Goal: Task Accomplishment & Management: Manage account settings

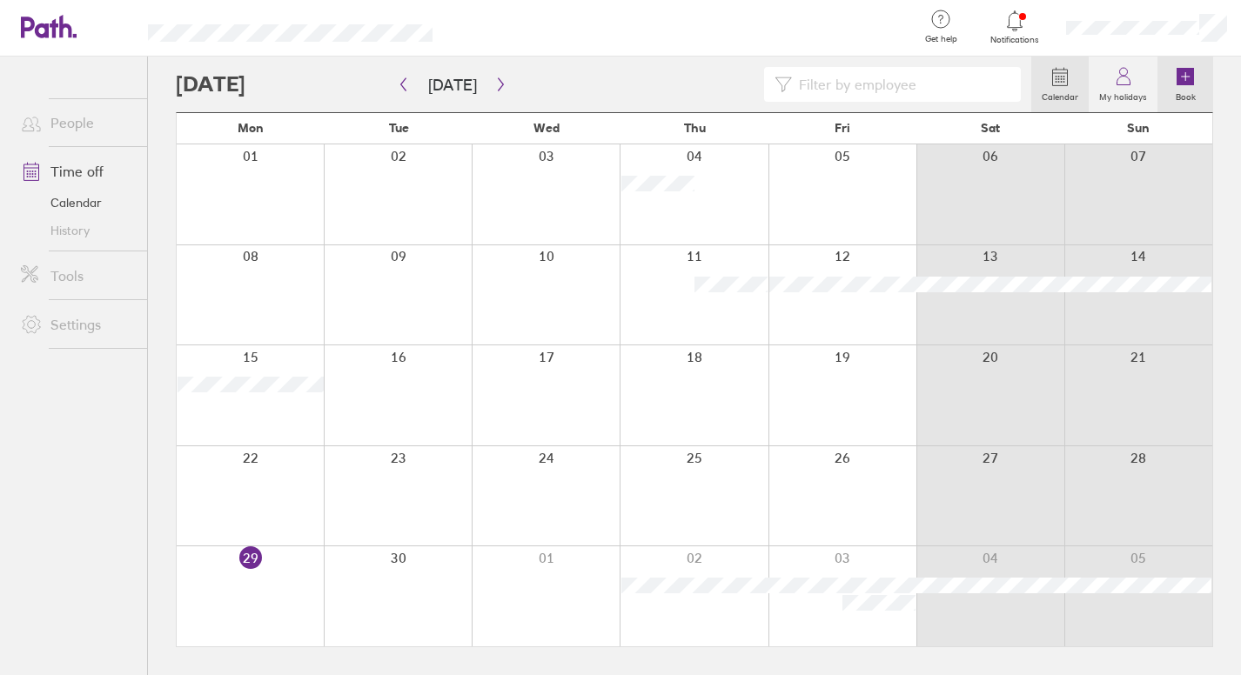
click at [1175, 82] on icon at bounding box center [1185, 76] width 21 height 21
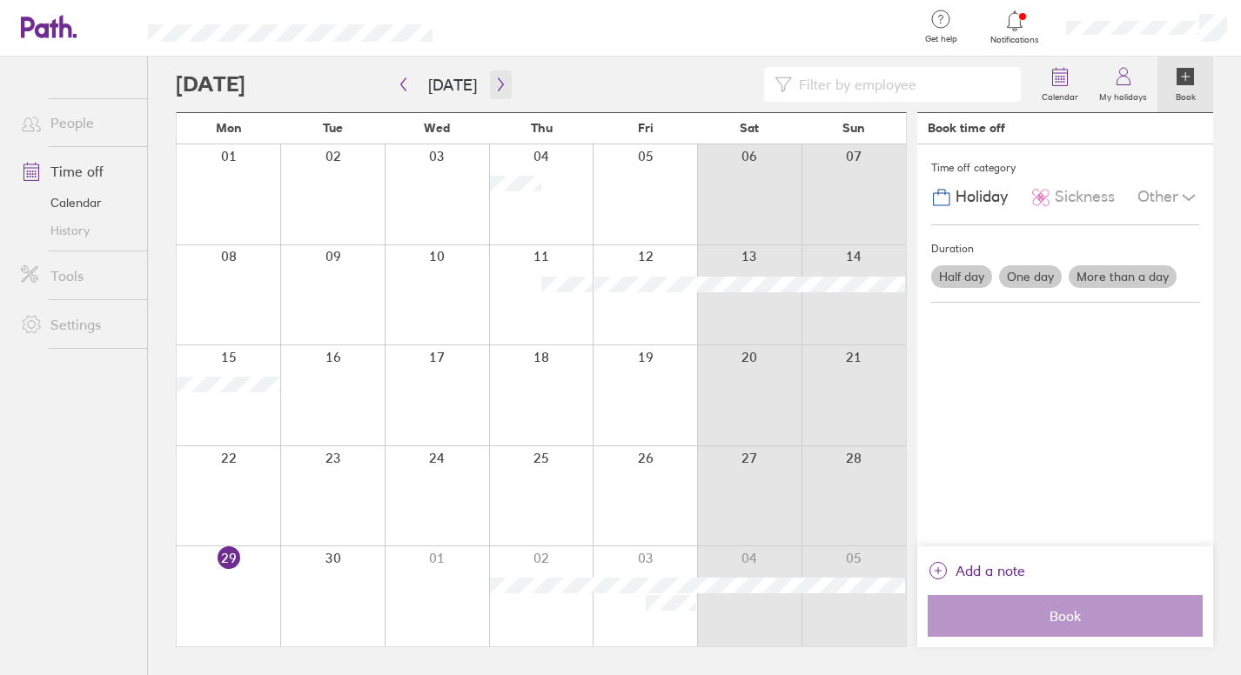
click at [498, 82] on icon "button" at bounding box center [500, 84] width 13 height 14
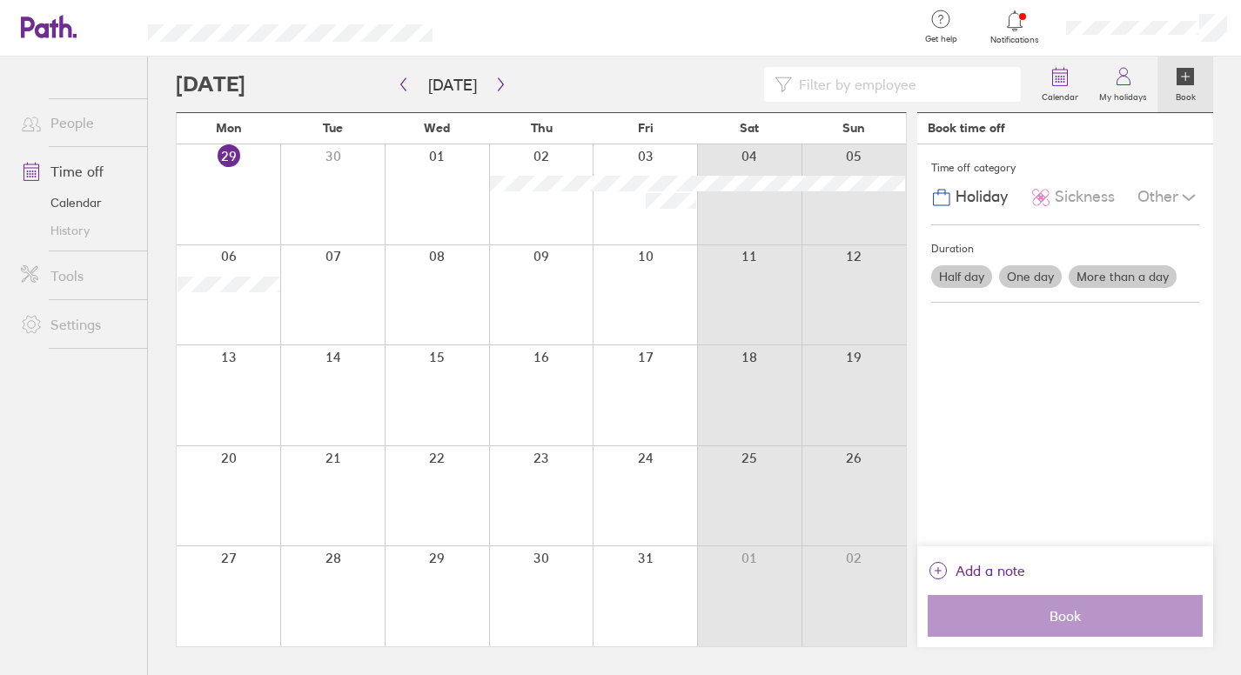
click at [672, 499] on div at bounding box center [645, 496] width 104 height 100
click at [1180, 83] on icon at bounding box center [1184, 76] width 17 height 17
click at [630, 479] on div at bounding box center [645, 496] width 104 height 100
drag, startPoint x: 640, startPoint y: 499, endPoint x: 761, endPoint y: 539, distance: 128.2
click at [761, 539] on div at bounding box center [541, 496] width 729 height 100
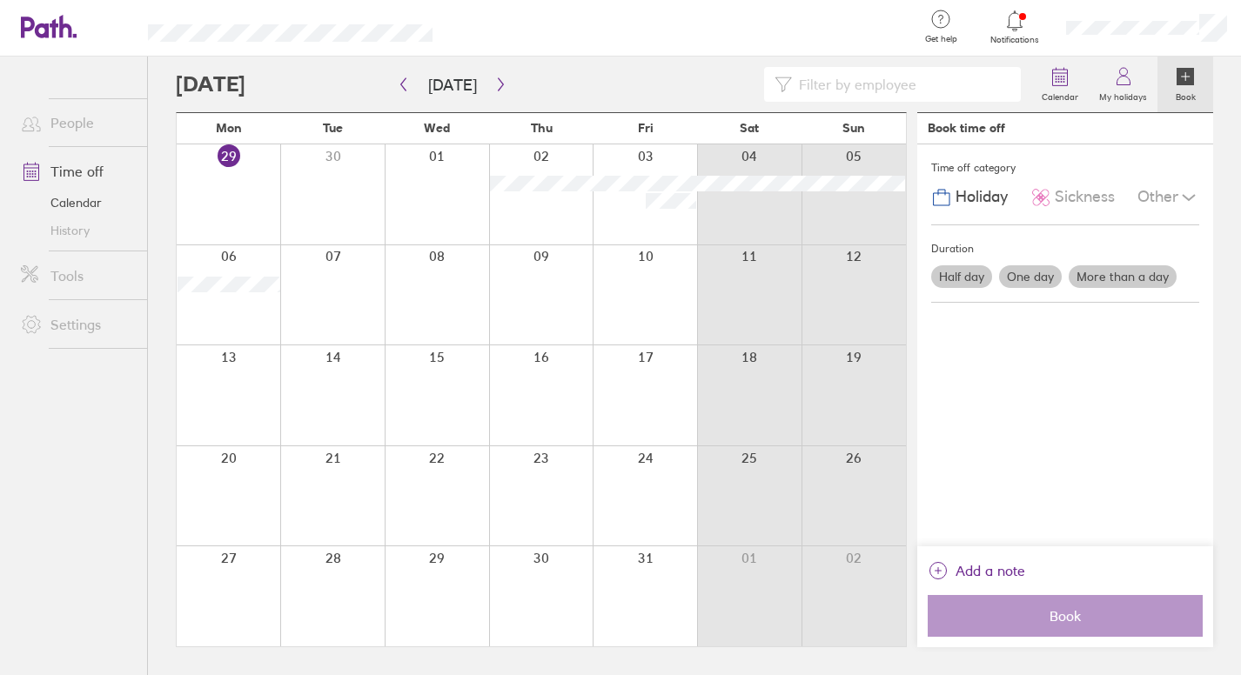
click at [651, 500] on div at bounding box center [645, 496] width 104 height 100
click at [652, 500] on div at bounding box center [645, 496] width 104 height 100
click at [643, 452] on div at bounding box center [645, 496] width 104 height 100
click at [608, 505] on div at bounding box center [645, 496] width 104 height 100
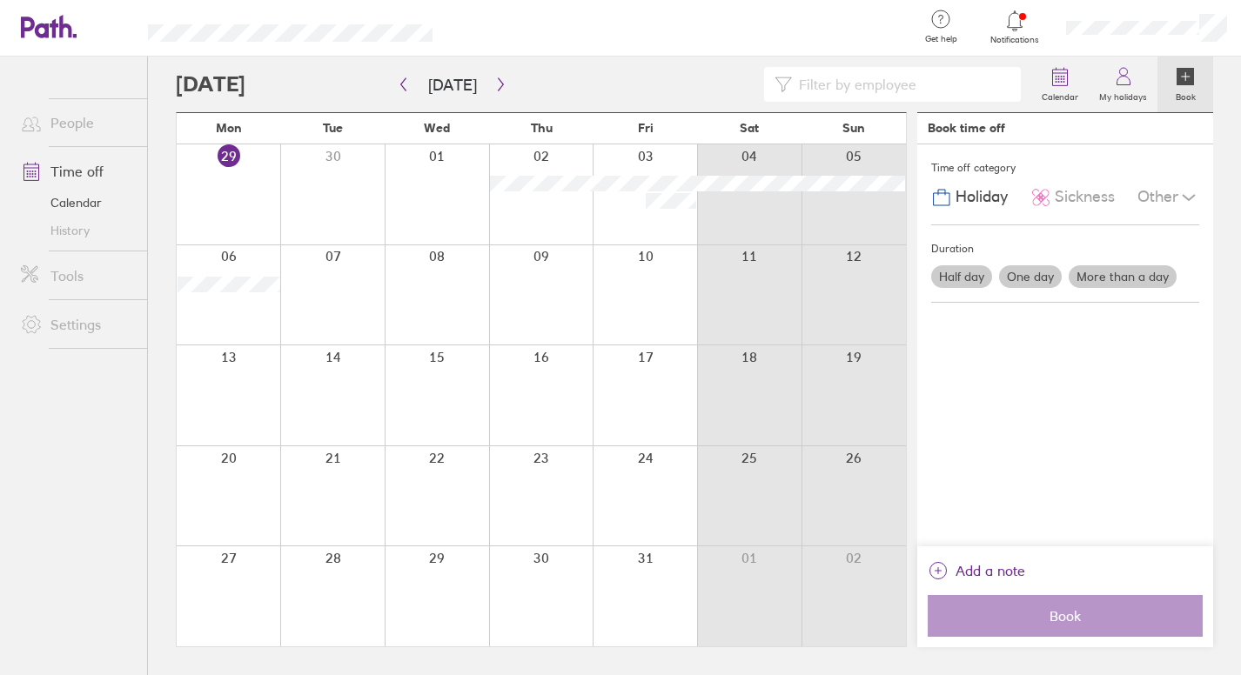
click at [1182, 77] on icon at bounding box center [1186, 77] width 8 height 0
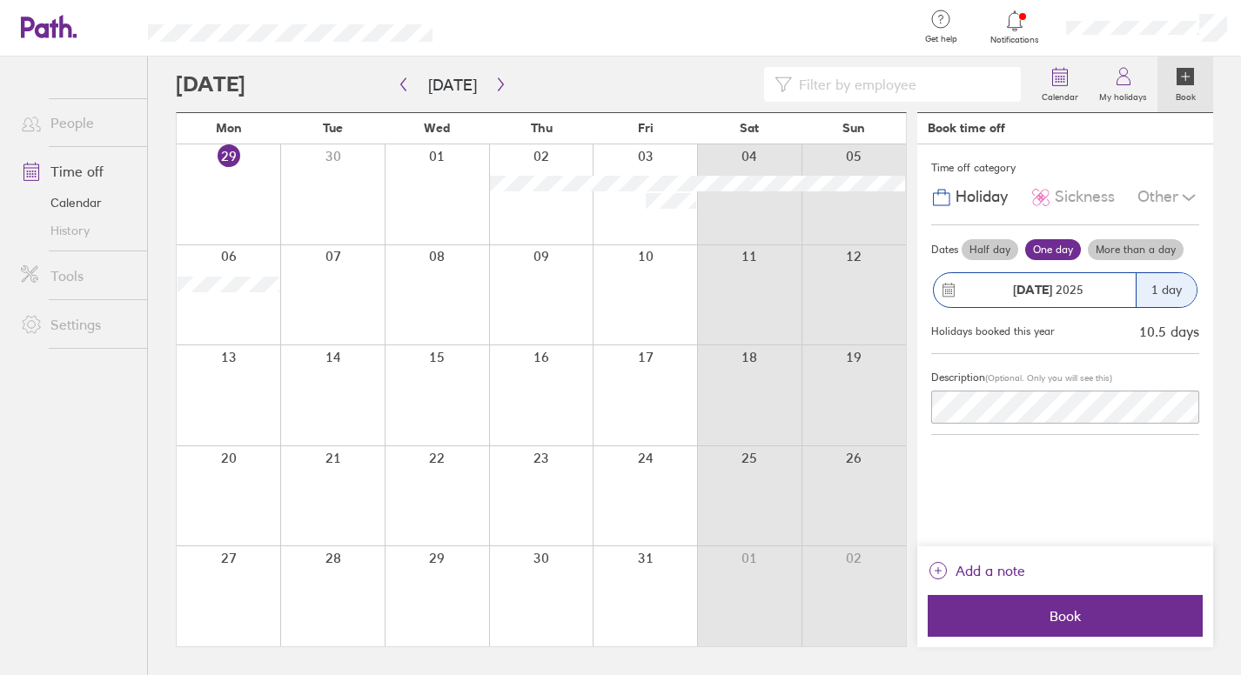
click at [1157, 296] on div "1 day" at bounding box center [1166, 290] width 61 height 34
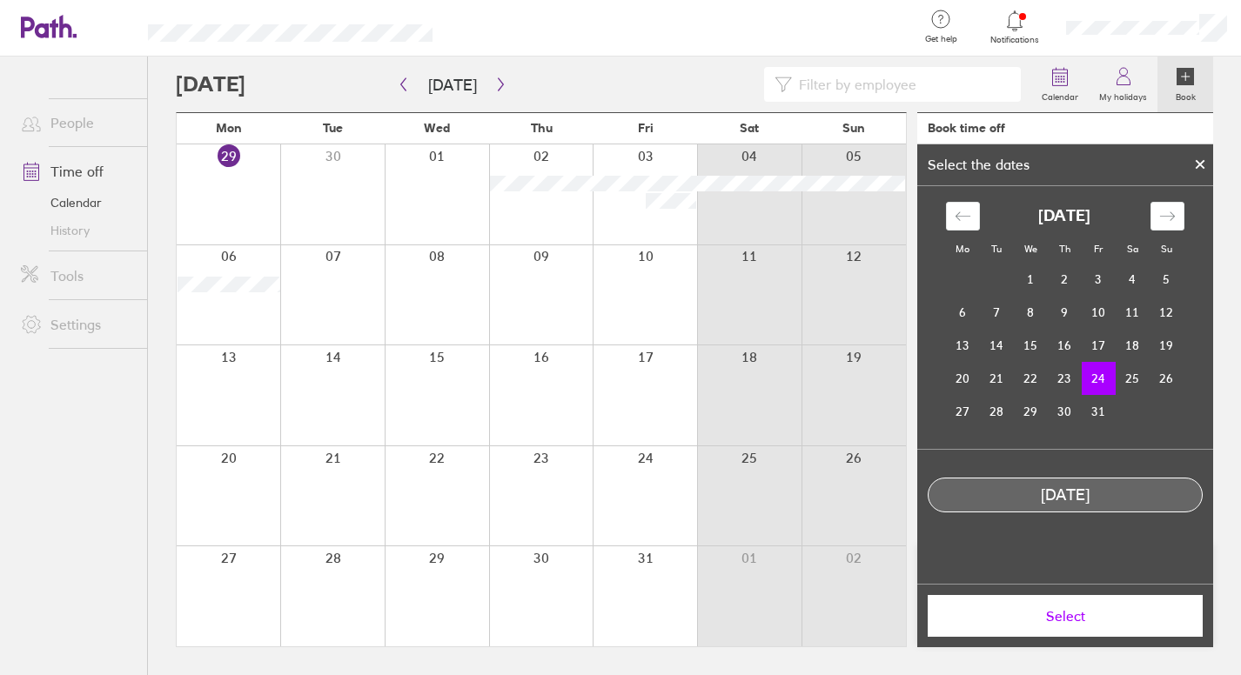
click at [1157, 296] on td "12" at bounding box center [1166, 312] width 34 height 33
click at [1090, 370] on td "24" at bounding box center [1099, 378] width 34 height 33
click at [968, 416] on td "27" at bounding box center [963, 411] width 34 height 33
click at [1094, 385] on td "24" at bounding box center [1099, 378] width 34 height 33
click at [1049, 610] on span "Select" at bounding box center [1065, 616] width 251 height 16
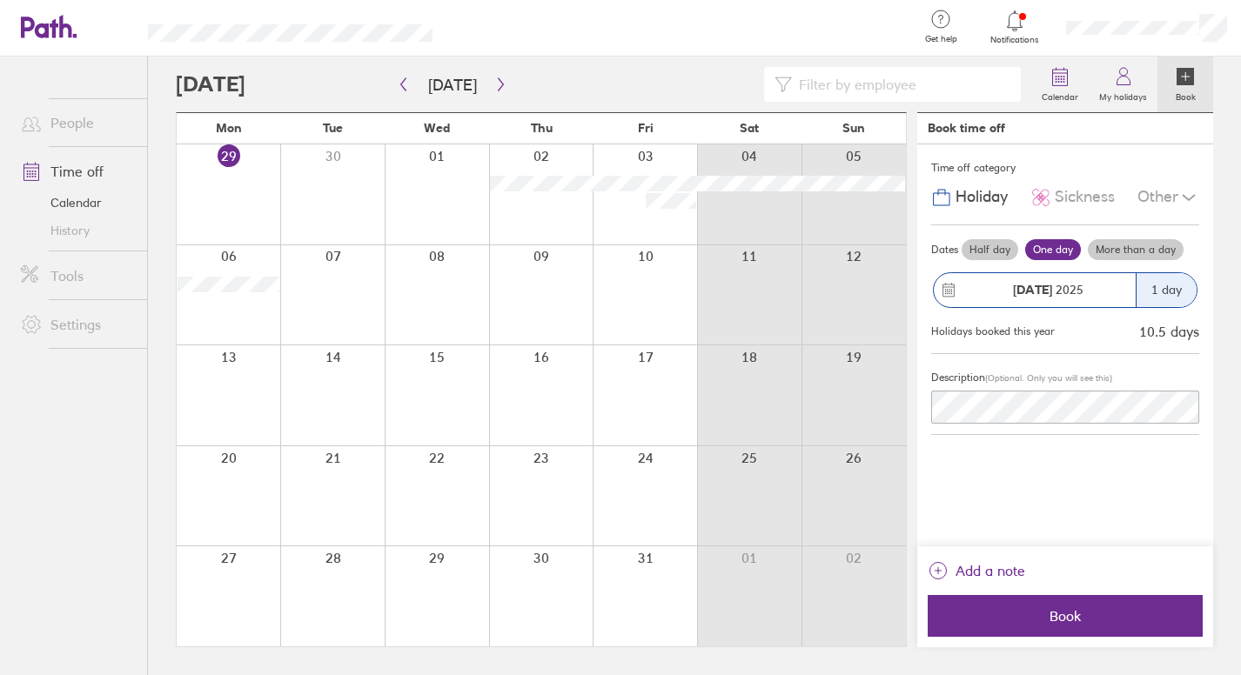
click at [1140, 283] on div "1 day" at bounding box center [1166, 290] width 61 height 34
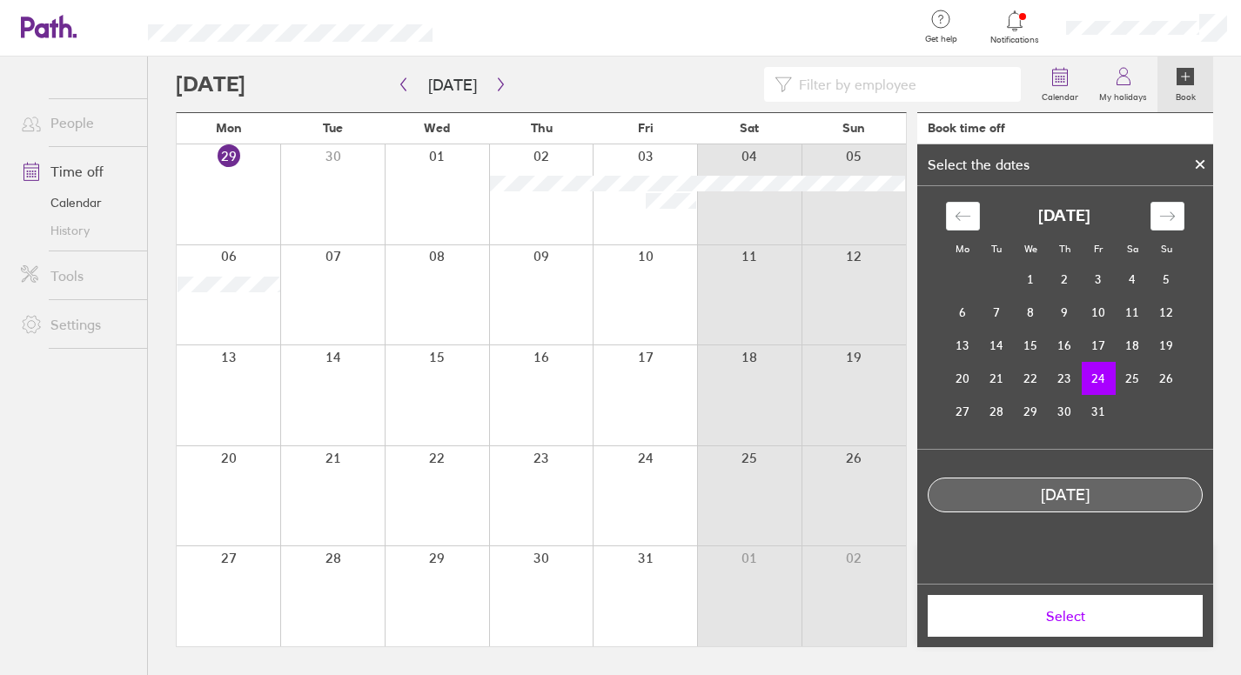
click at [1110, 611] on span "Select" at bounding box center [1065, 616] width 251 height 16
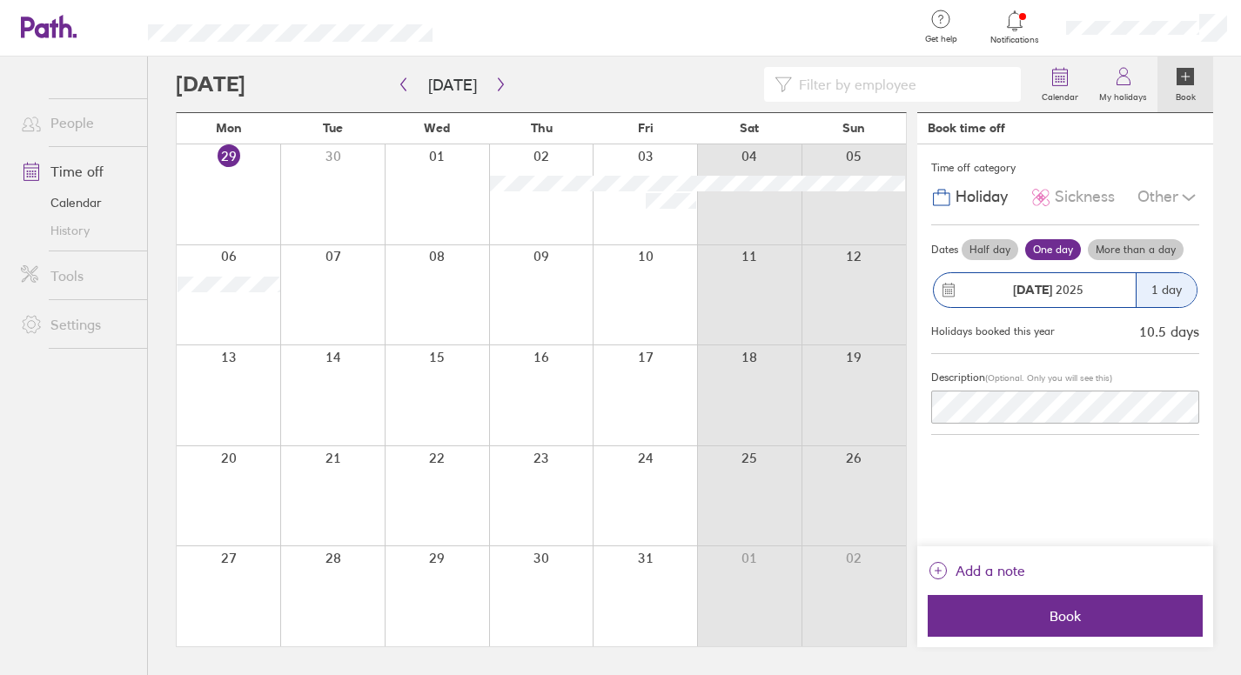
click at [1129, 248] on label "More than a day" at bounding box center [1136, 249] width 96 height 21
click at [0, 0] on input "More than a day" at bounding box center [0, 0] width 0 height 0
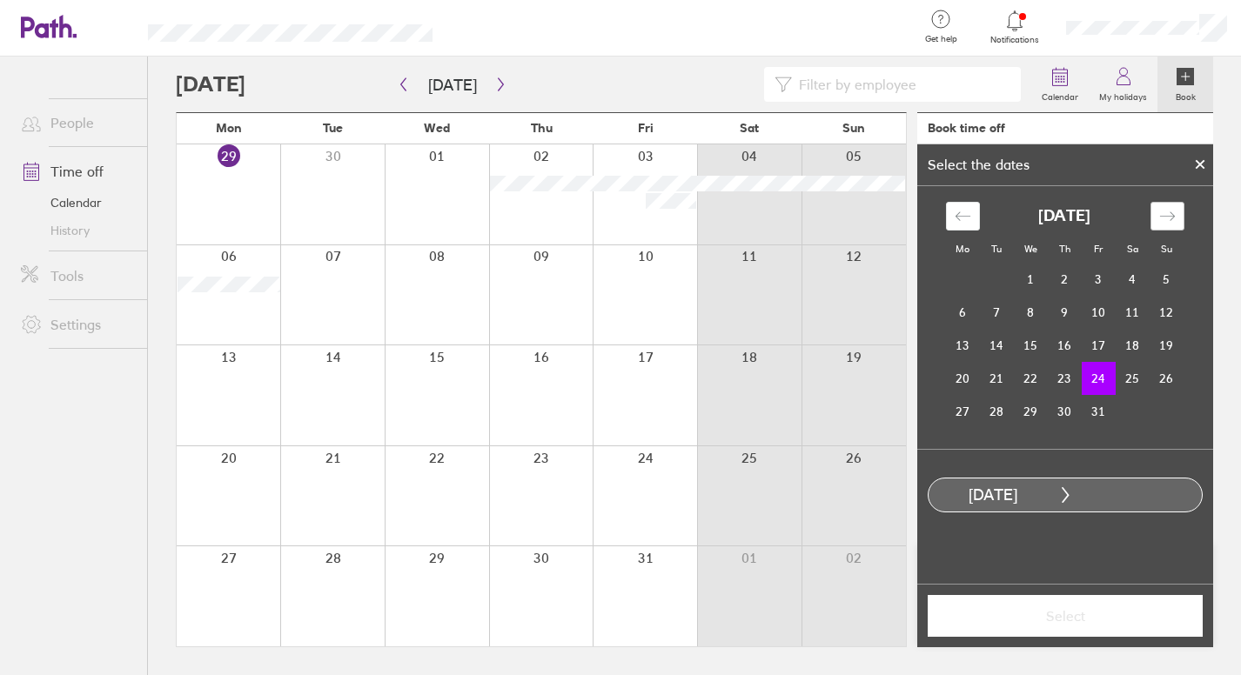
click at [1162, 222] on icon "Move forward to switch to the next month." at bounding box center [1167, 216] width 17 height 17
click at [1106, 314] on td "7" at bounding box center [1099, 312] width 34 height 33
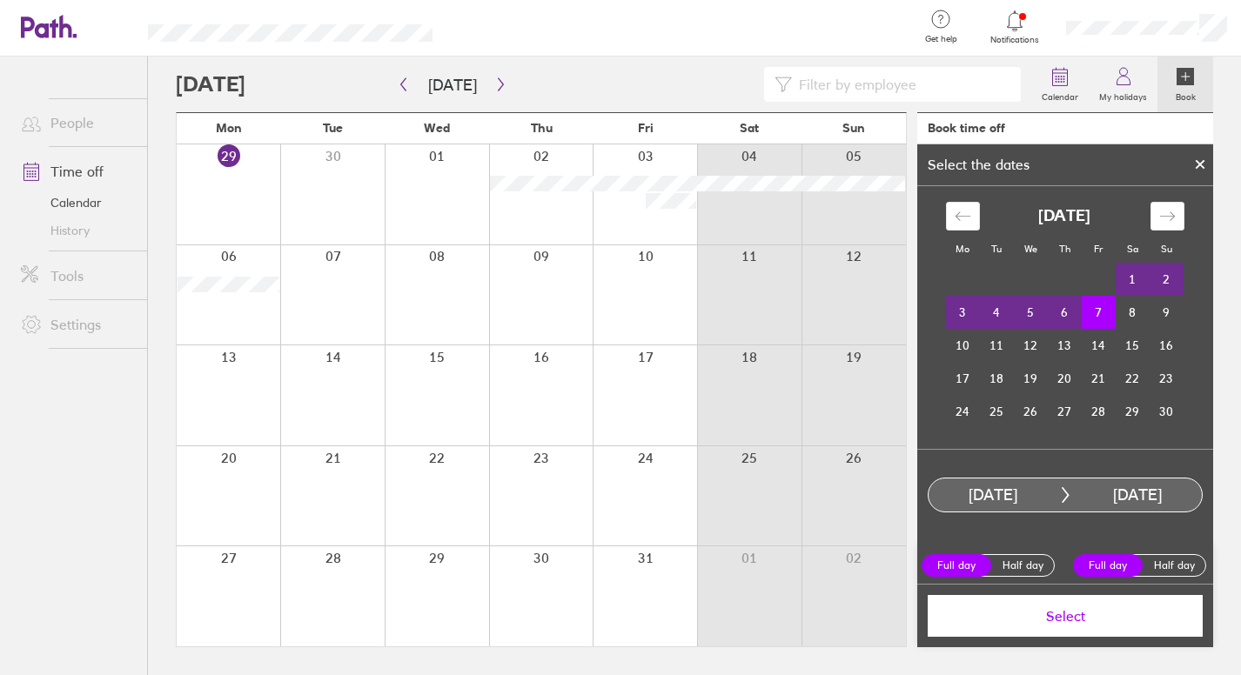
click at [1045, 618] on span "Select" at bounding box center [1065, 616] width 251 height 16
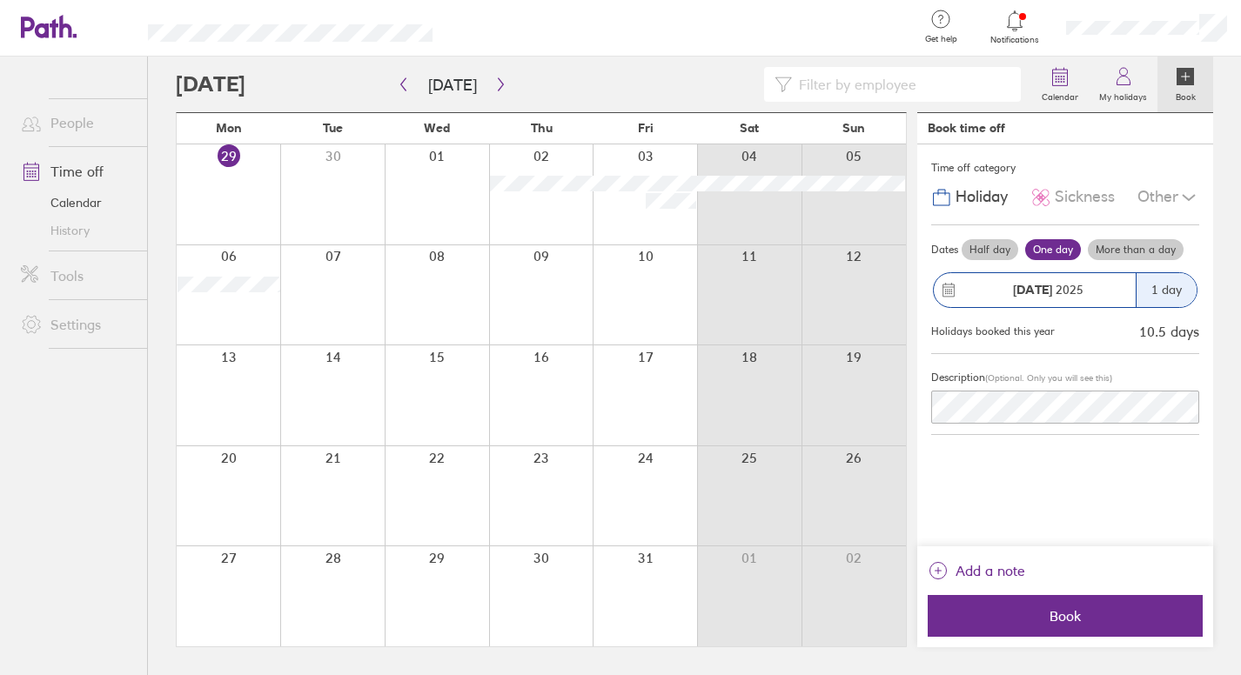
click at [1118, 289] on div "[DATE]" at bounding box center [1048, 290] width 176 height 14
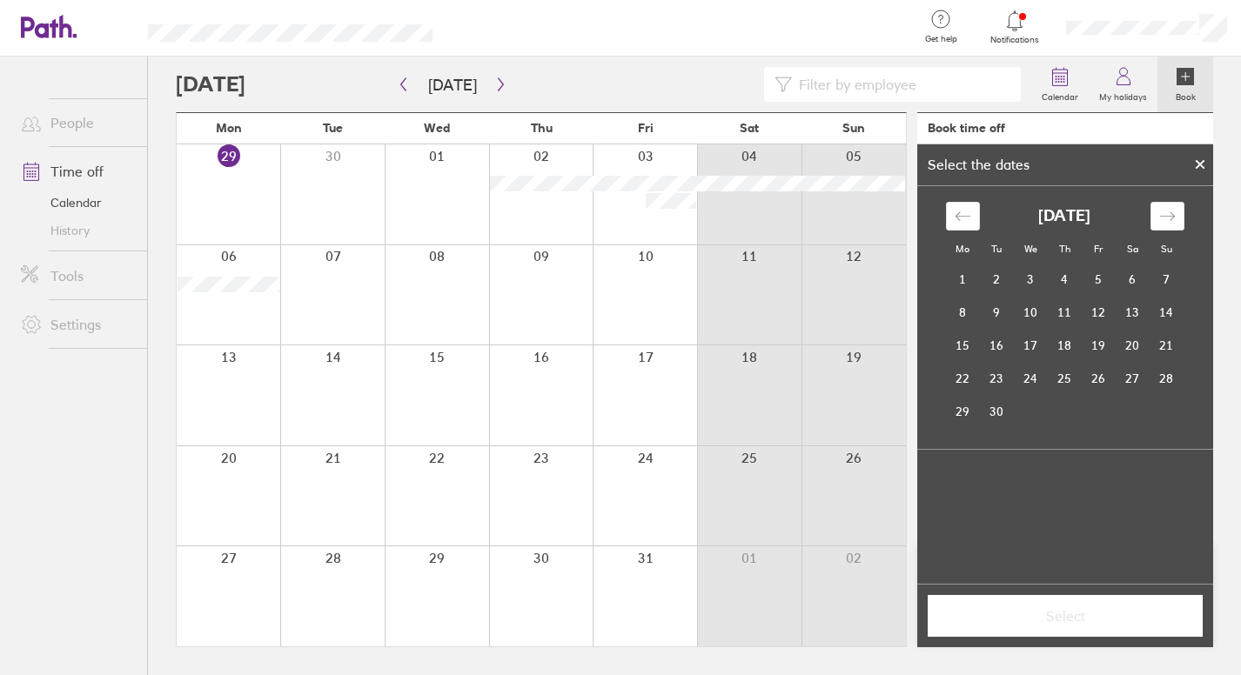
click at [1197, 160] on icon at bounding box center [1200, 164] width 12 height 10
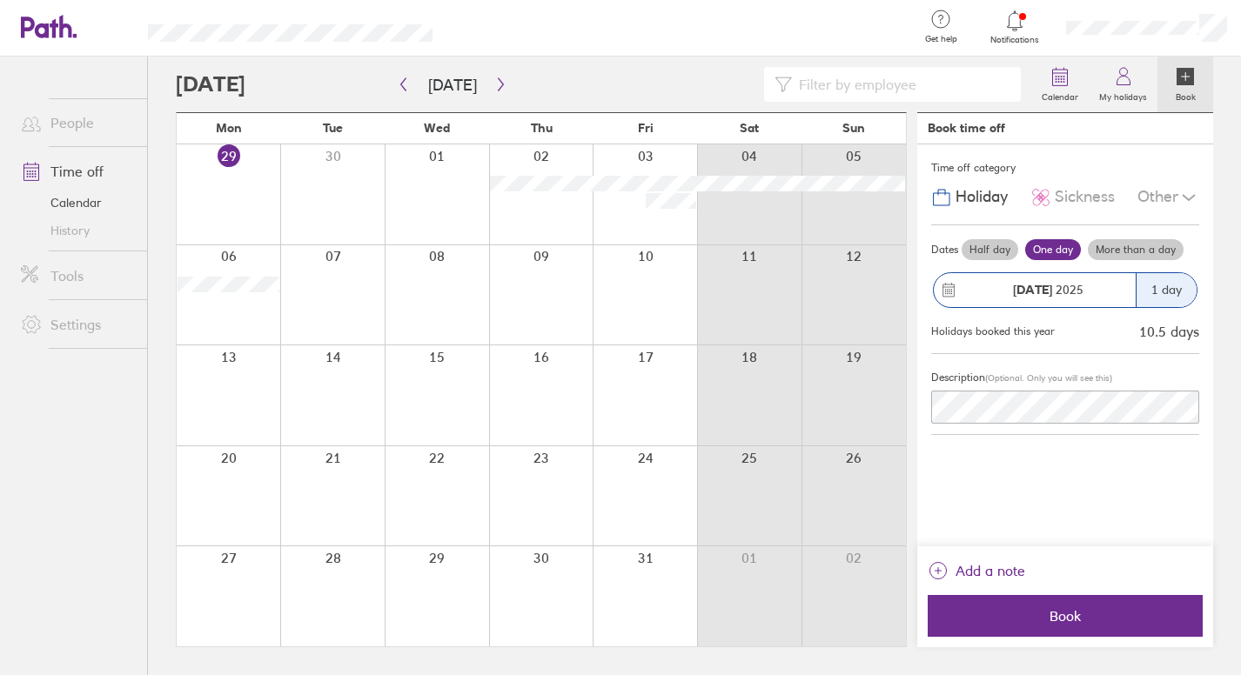
click at [1172, 286] on div "1 day" at bounding box center [1166, 290] width 61 height 34
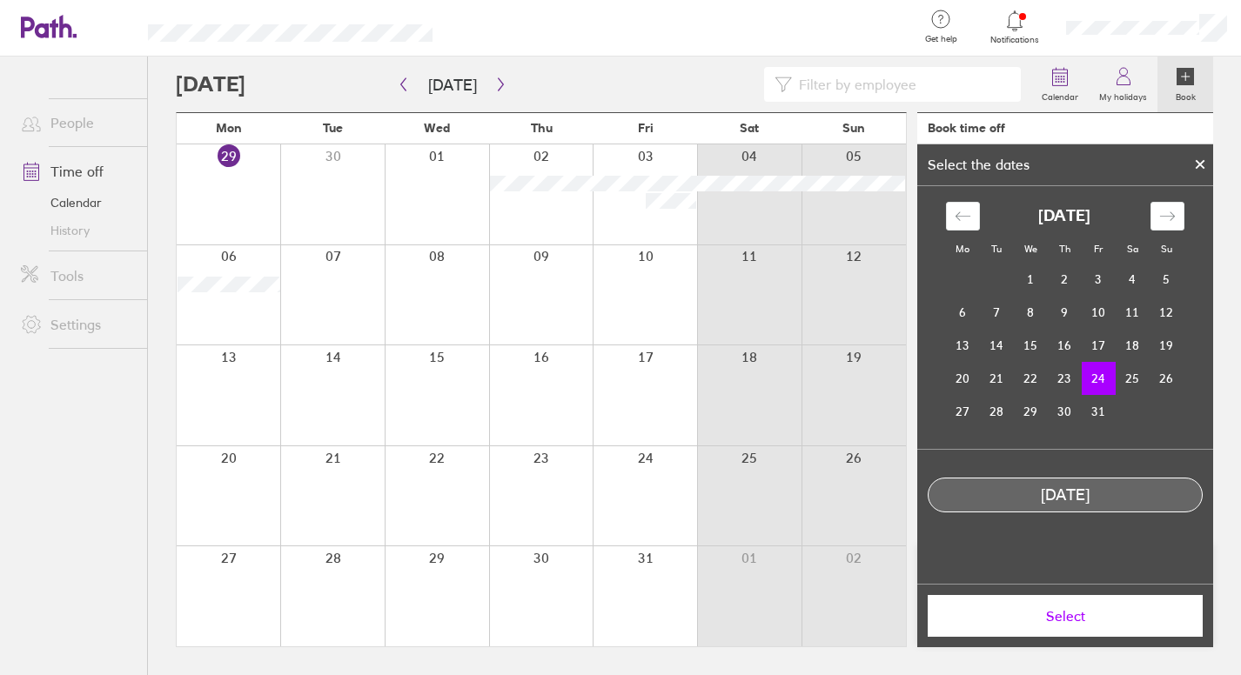
click at [1190, 168] on div at bounding box center [1200, 165] width 26 height 30
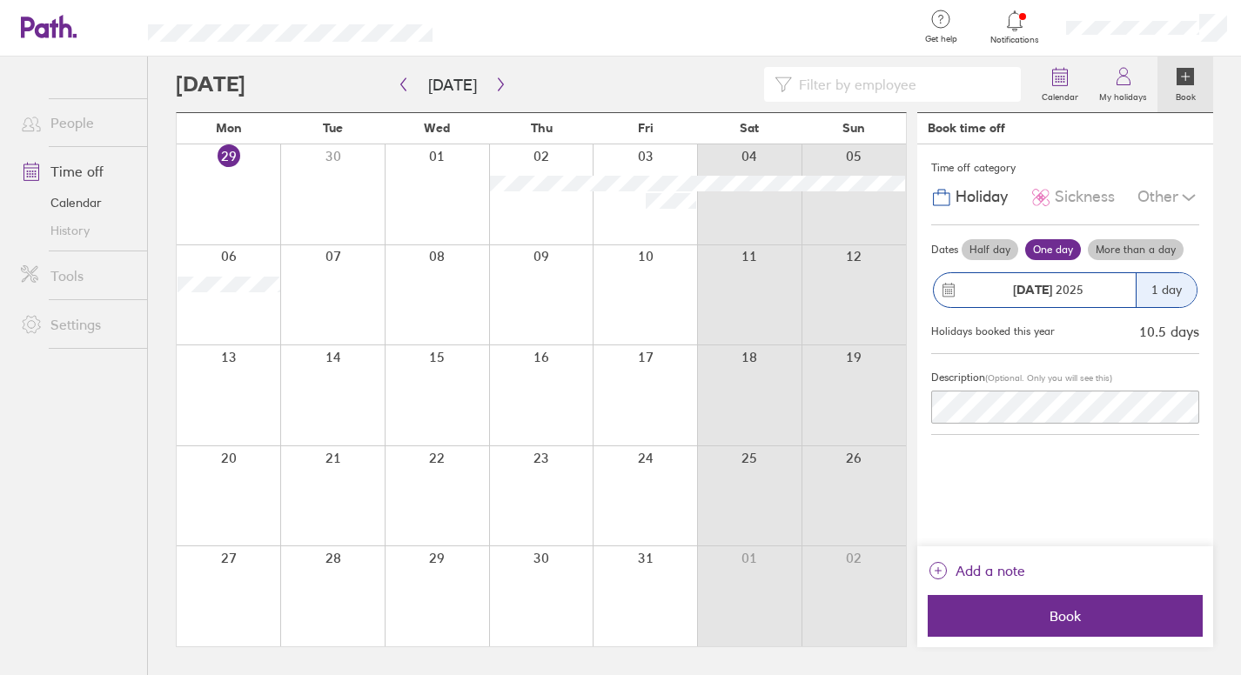
click at [1153, 251] on label "More than a day" at bounding box center [1136, 249] width 96 height 21
click at [0, 0] on input "More than a day" at bounding box center [0, 0] width 0 height 0
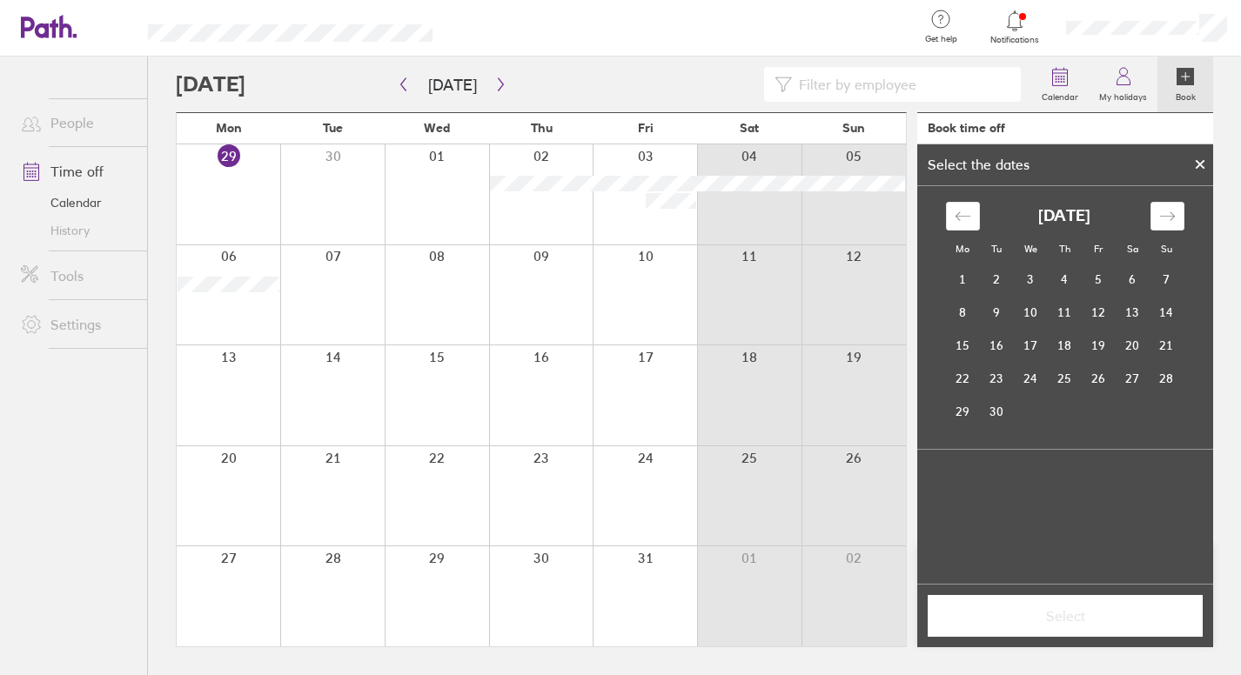
click at [1197, 155] on div at bounding box center [1200, 165] width 26 height 30
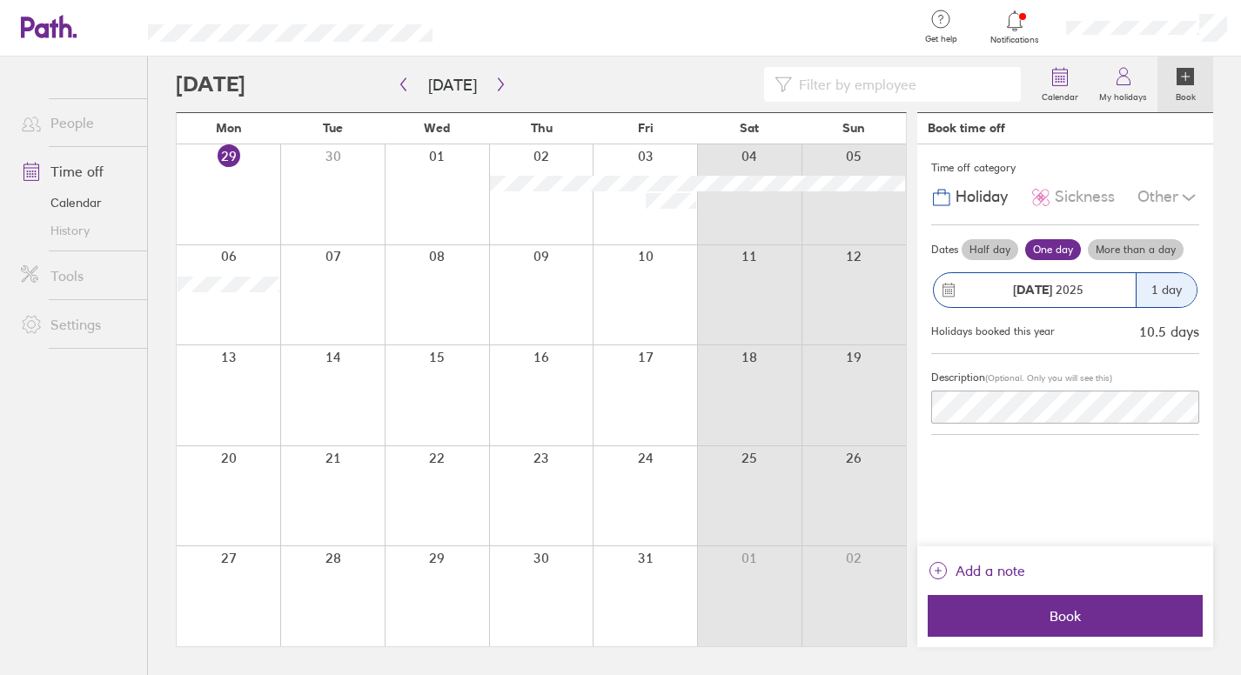
click at [1107, 289] on div "[DATE]" at bounding box center [1048, 290] width 176 height 14
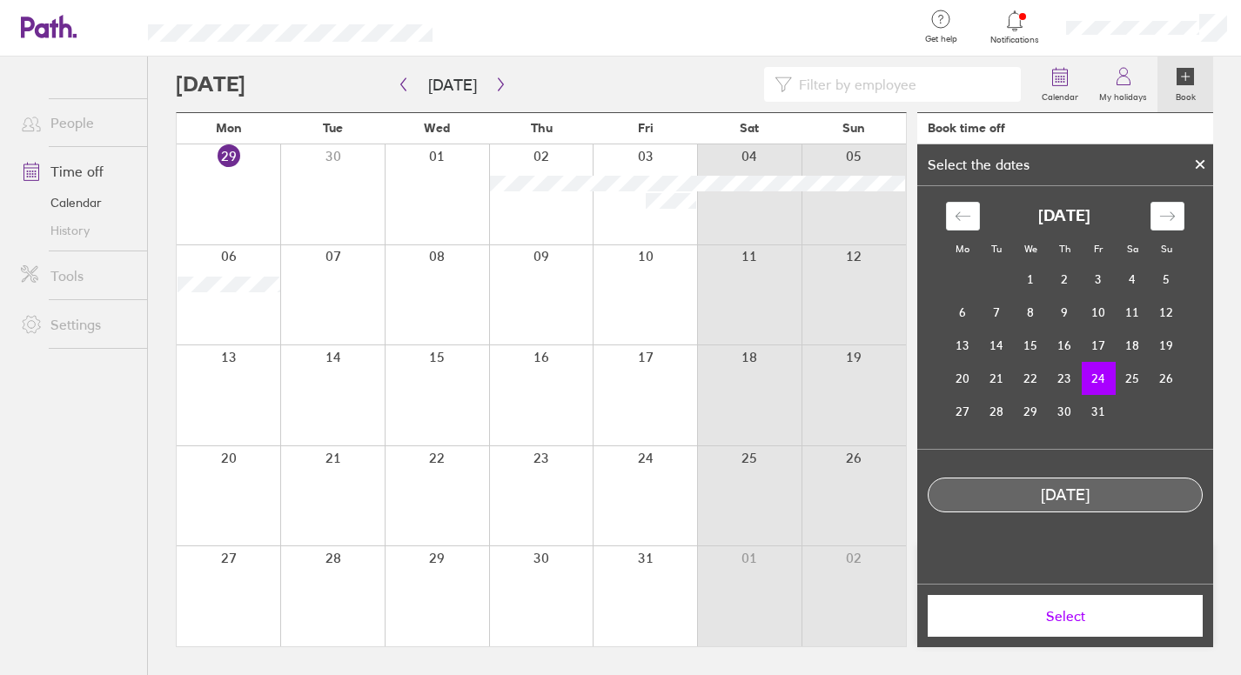
click at [1189, 165] on div "Select the dates" at bounding box center [1065, 165] width 296 height 42
click at [1195, 163] on icon at bounding box center [1200, 164] width 12 height 10
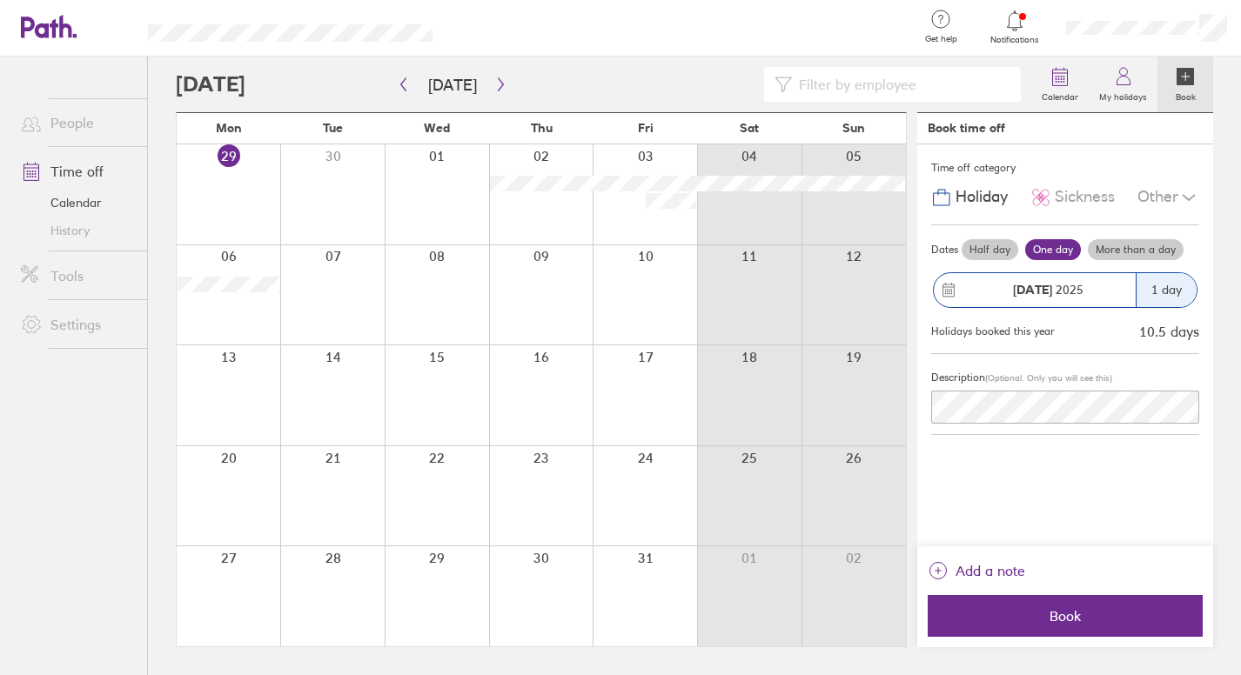
click at [1140, 244] on label "More than a day" at bounding box center [1136, 249] width 96 height 21
click at [0, 0] on input "More than a day" at bounding box center [0, 0] width 0 height 0
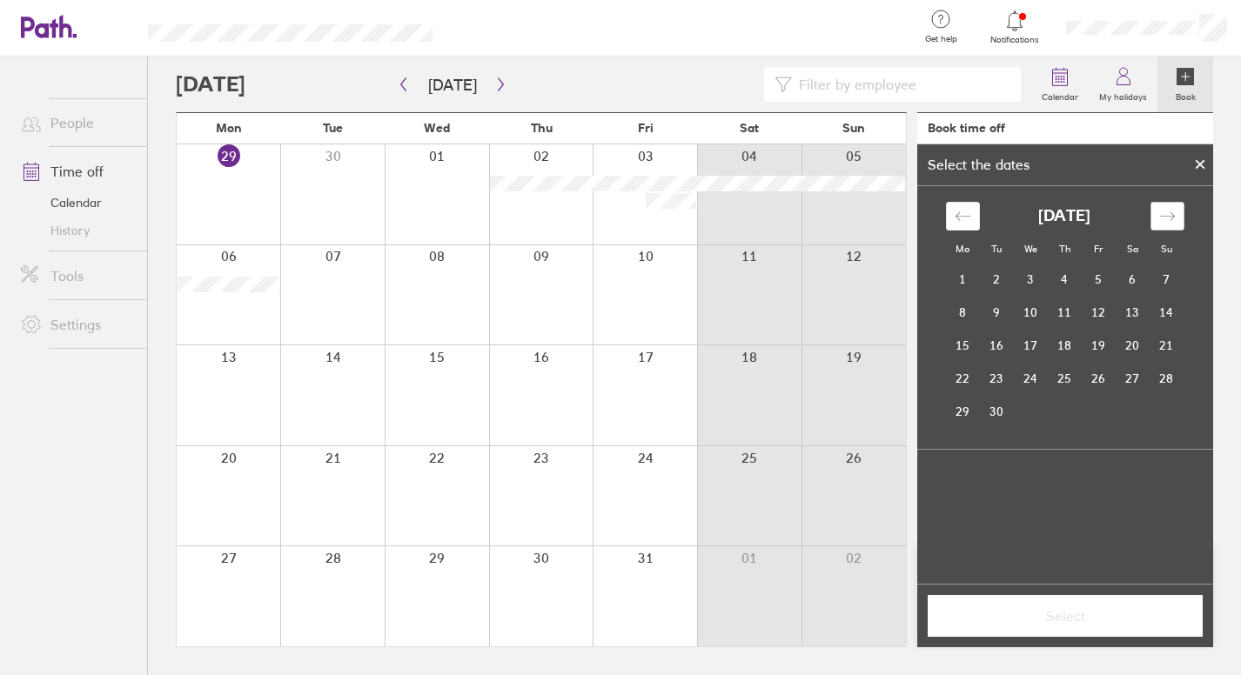
click at [1179, 217] on div "Move forward to switch to the next month." at bounding box center [1167, 216] width 34 height 29
click at [1094, 381] on td "24" at bounding box center [1099, 378] width 34 height 33
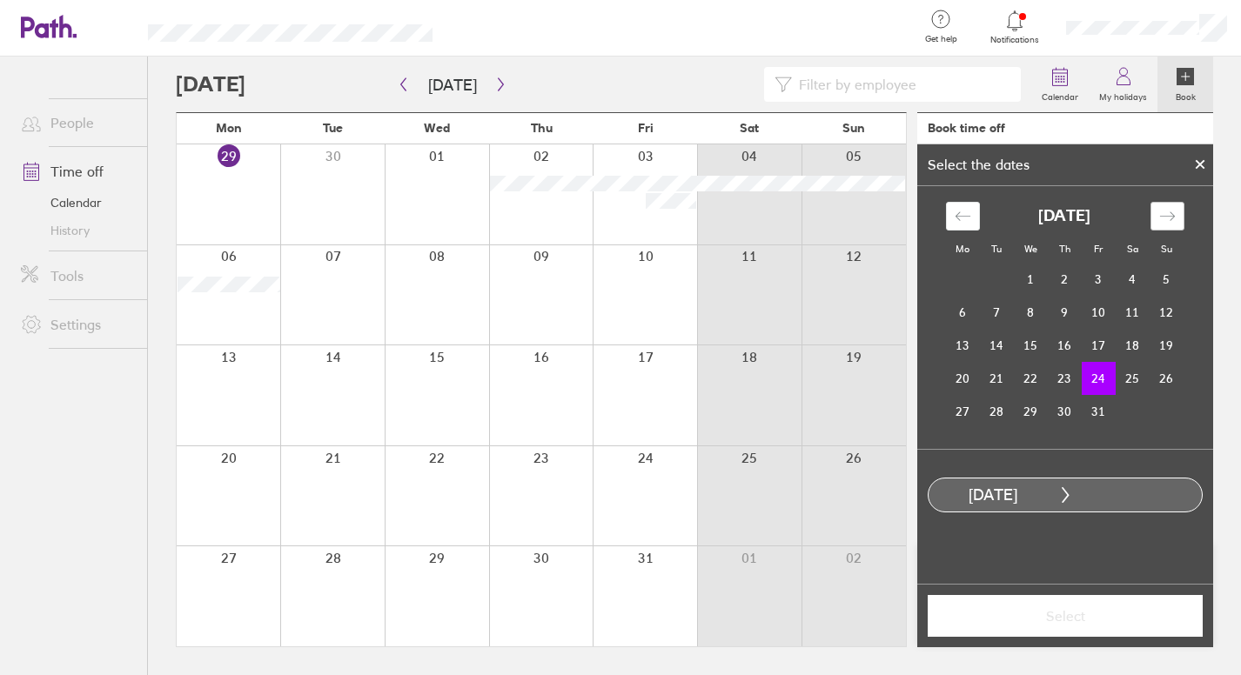
click at [1155, 213] on div "Move forward to switch to the next month." at bounding box center [1167, 216] width 34 height 29
click at [1103, 306] on td "7" at bounding box center [1099, 312] width 34 height 33
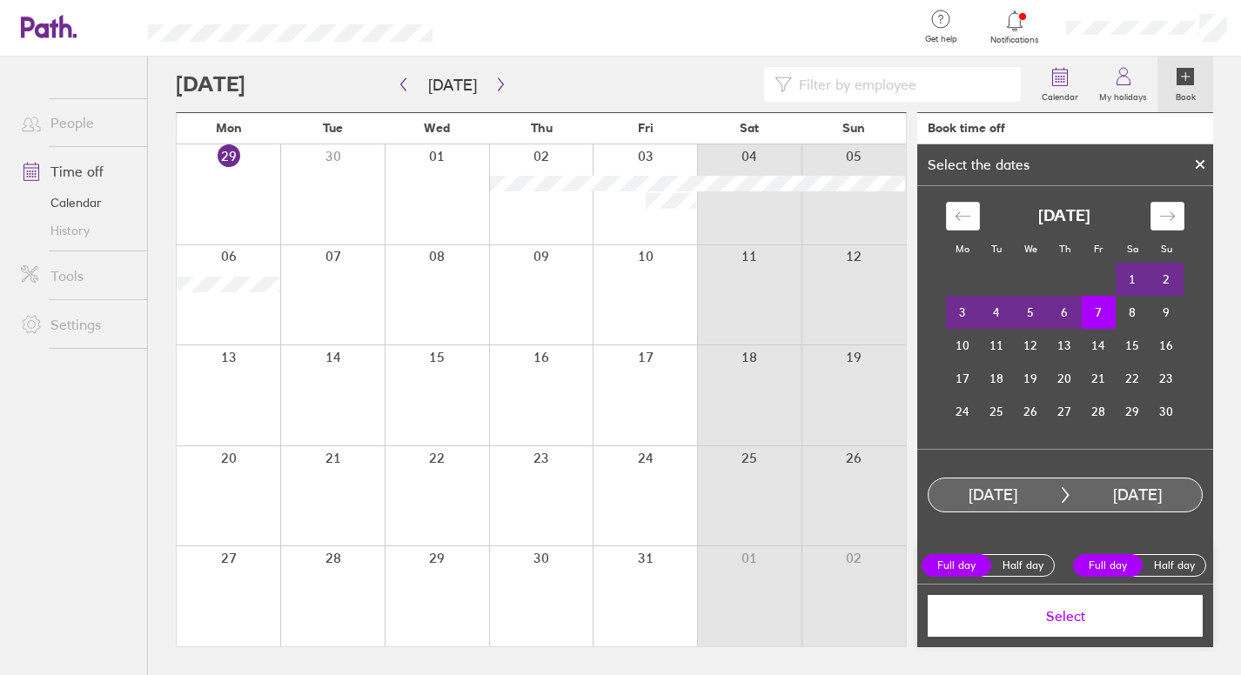
click at [1106, 621] on span "Select" at bounding box center [1065, 616] width 251 height 16
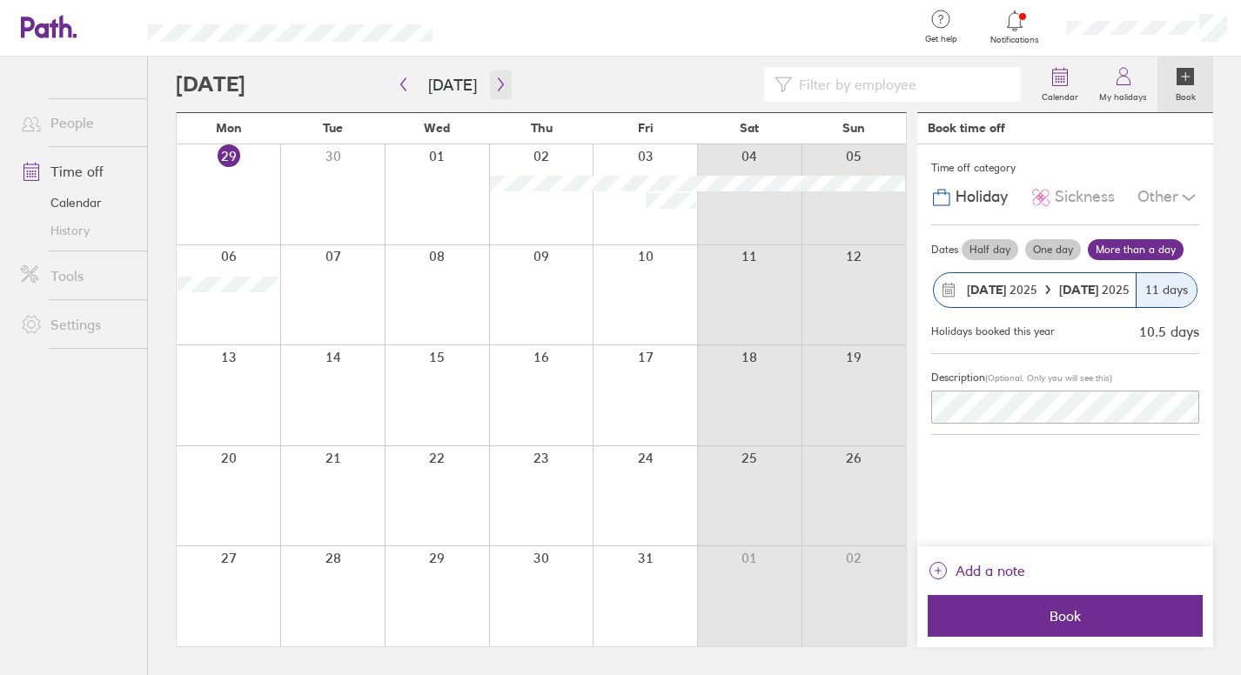
click at [494, 84] on icon "button" at bounding box center [500, 84] width 13 height 14
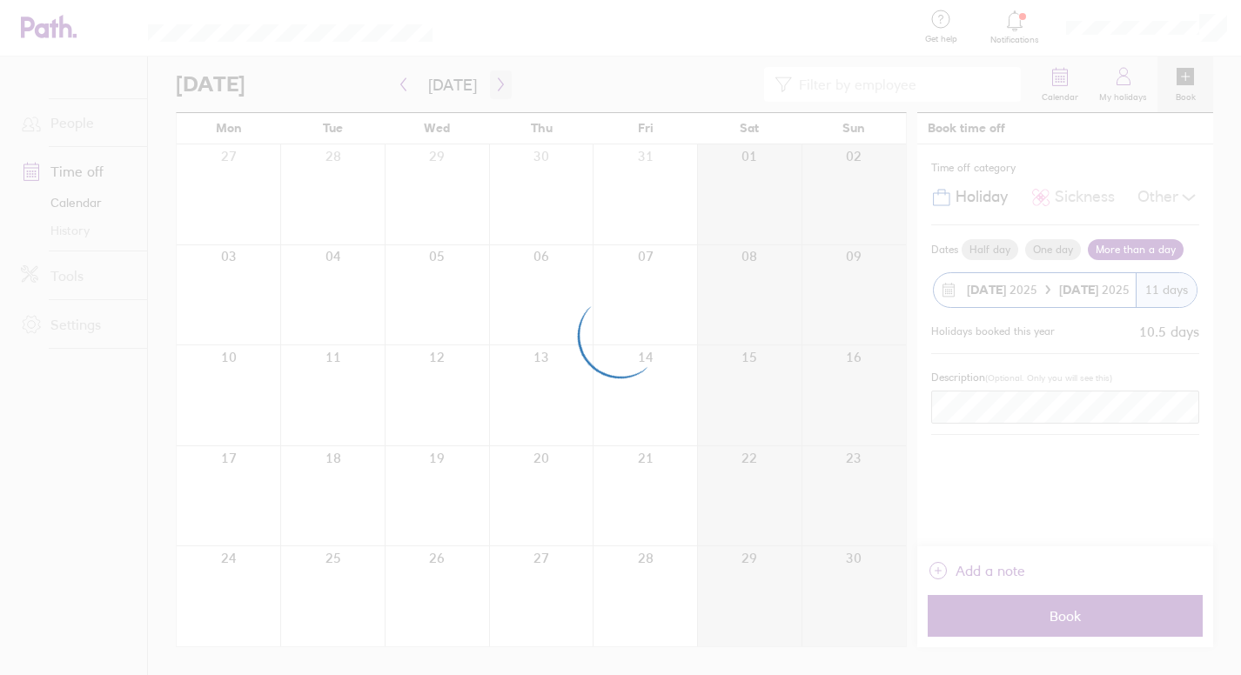
click at [490, 84] on div at bounding box center [620, 337] width 1241 height 675
click at [1087, 455] on div at bounding box center [620, 337] width 1241 height 675
click at [1044, 603] on div at bounding box center [620, 337] width 1241 height 675
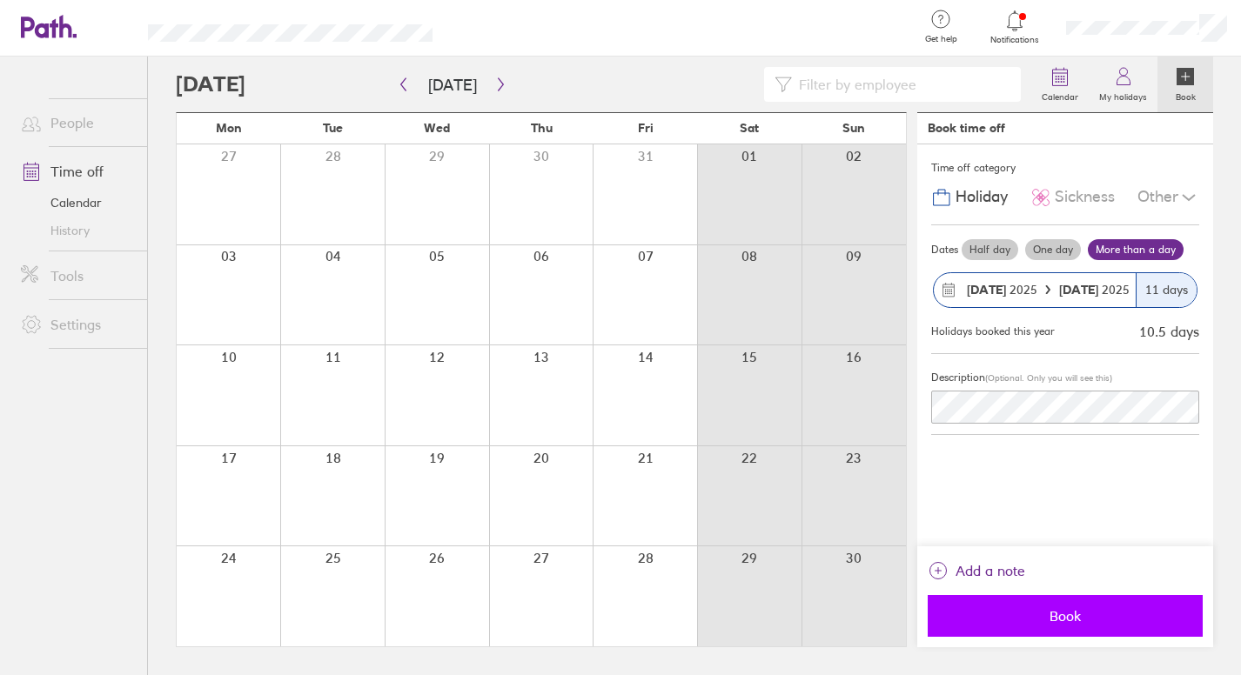
click at [1062, 613] on span "Book" at bounding box center [1065, 616] width 251 height 16
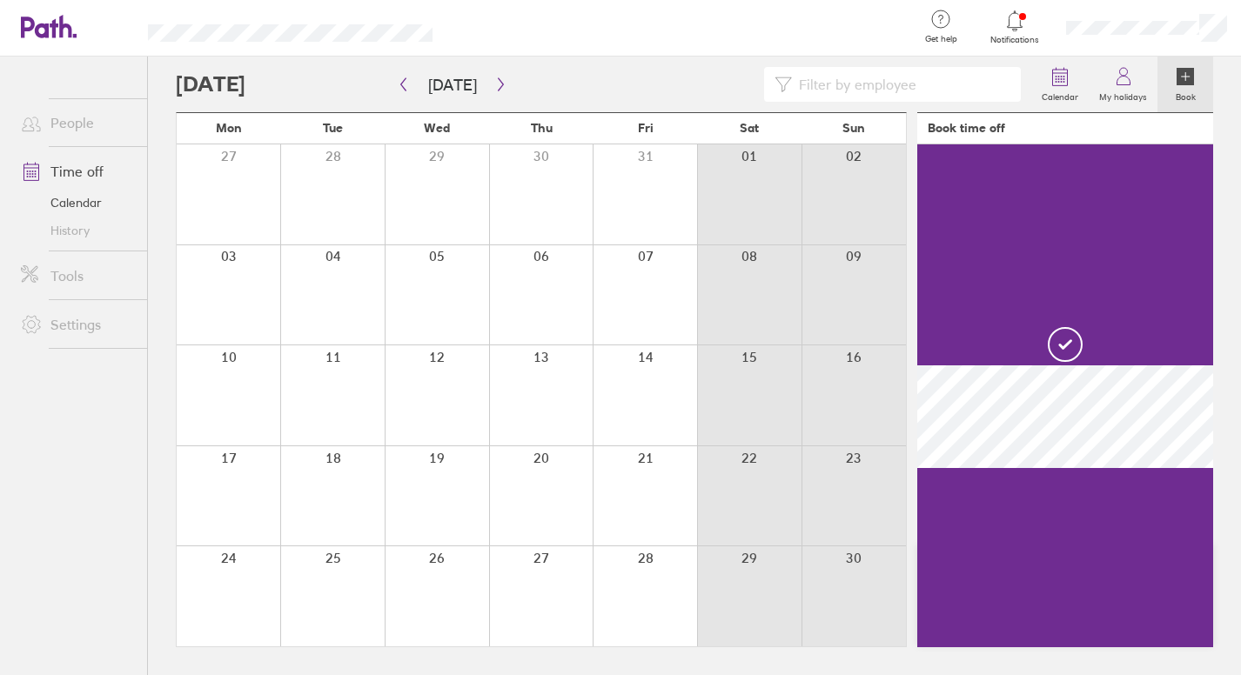
click at [1021, 17] on icon at bounding box center [1014, 20] width 21 height 21
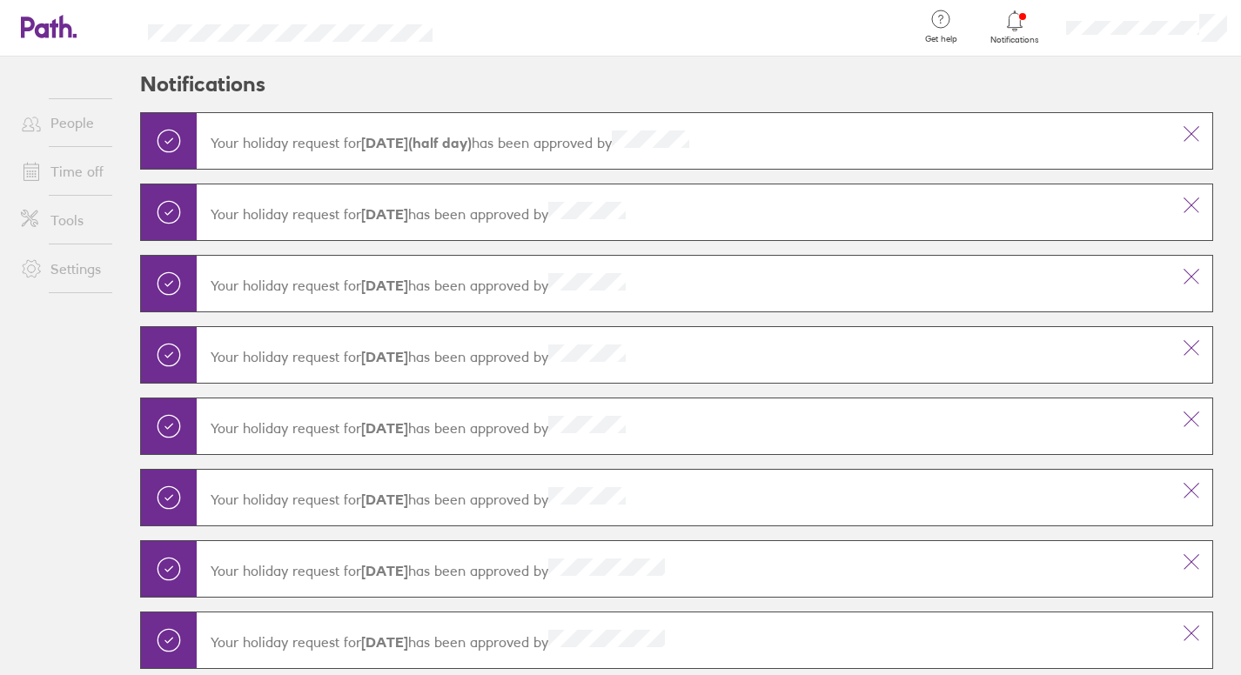
click at [1019, 23] on icon at bounding box center [1014, 20] width 21 height 21
click at [57, 170] on link "Time off" at bounding box center [77, 171] width 140 height 35
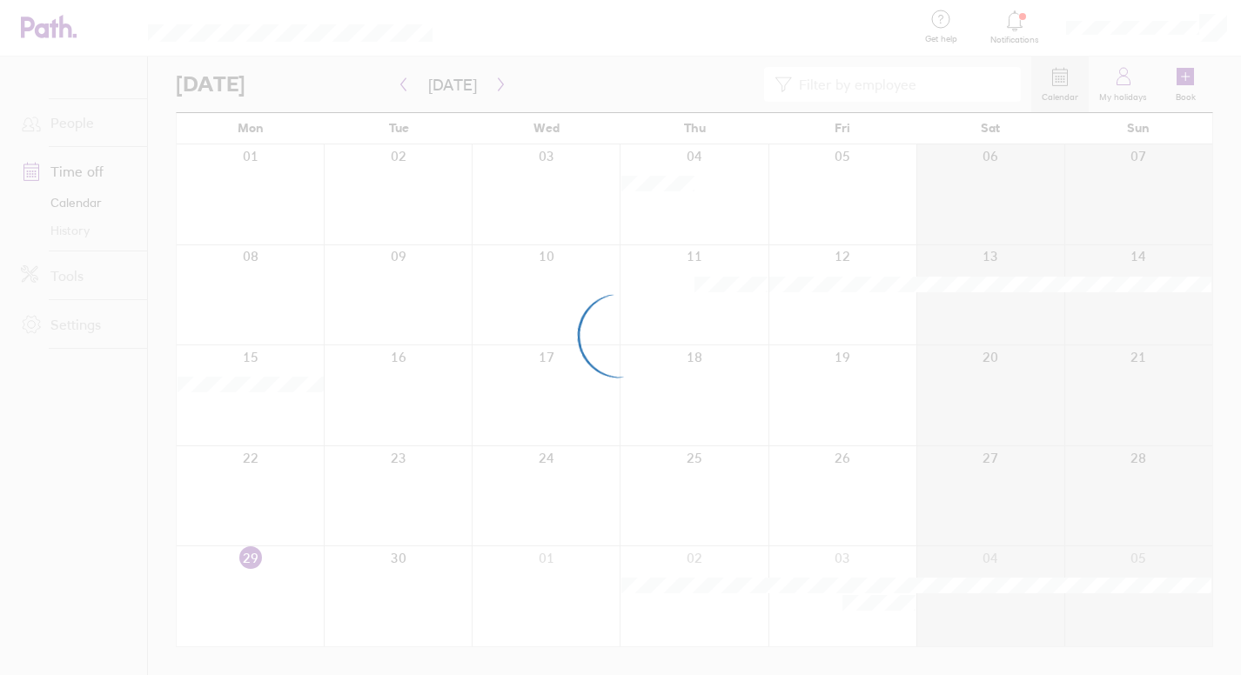
click at [1115, 82] on div at bounding box center [620, 337] width 1241 height 675
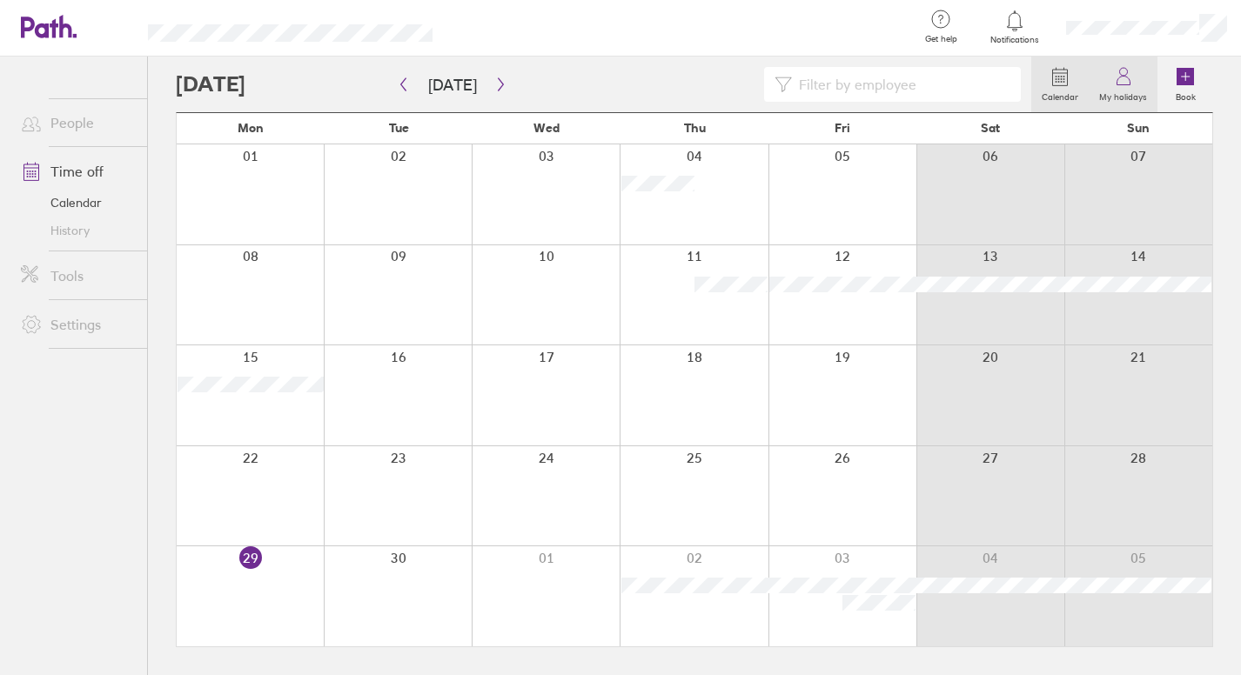
click at [1121, 89] on label "My holidays" at bounding box center [1123, 95] width 69 height 16
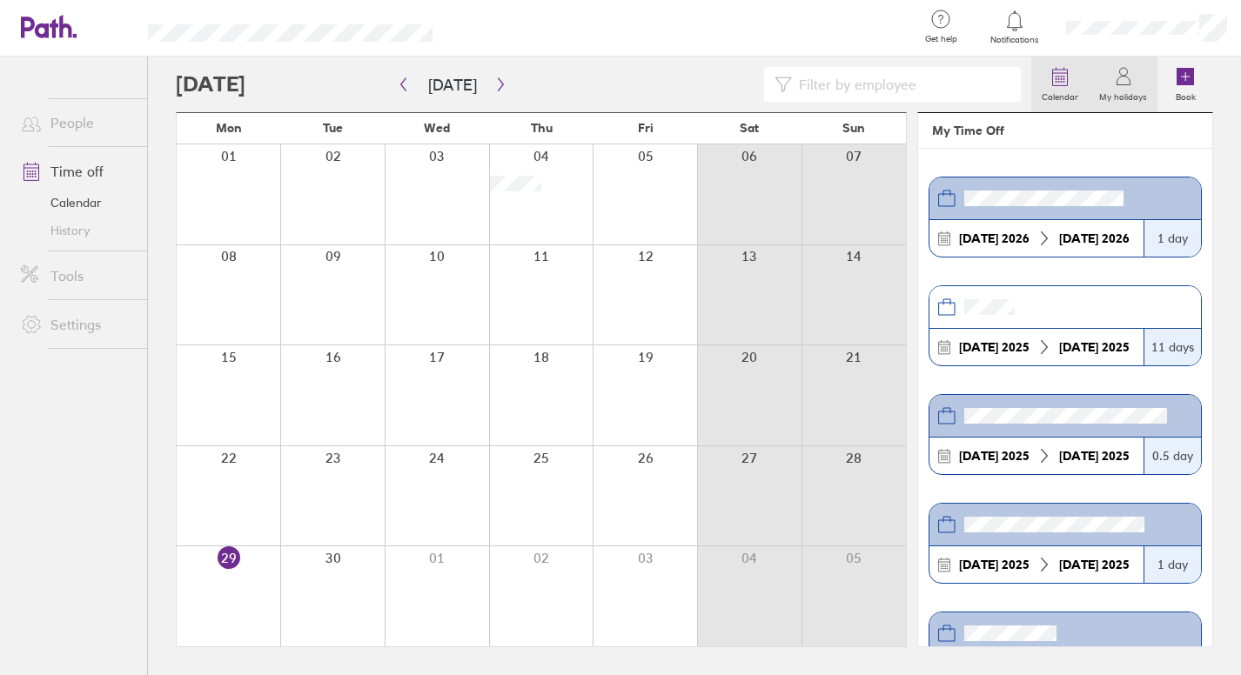
click at [1035, 77] on link "Calendar" at bounding box center [1059, 85] width 57 height 56
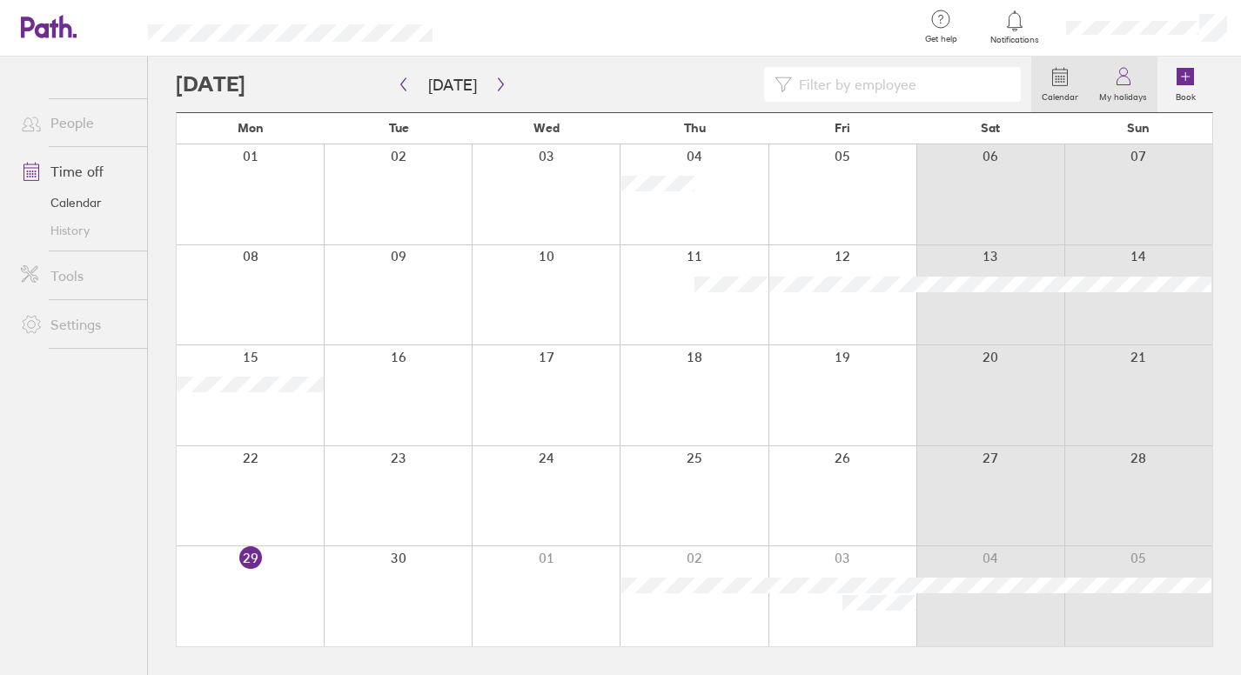
click at [1137, 86] on link "My holidays" at bounding box center [1123, 85] width 69 height 56
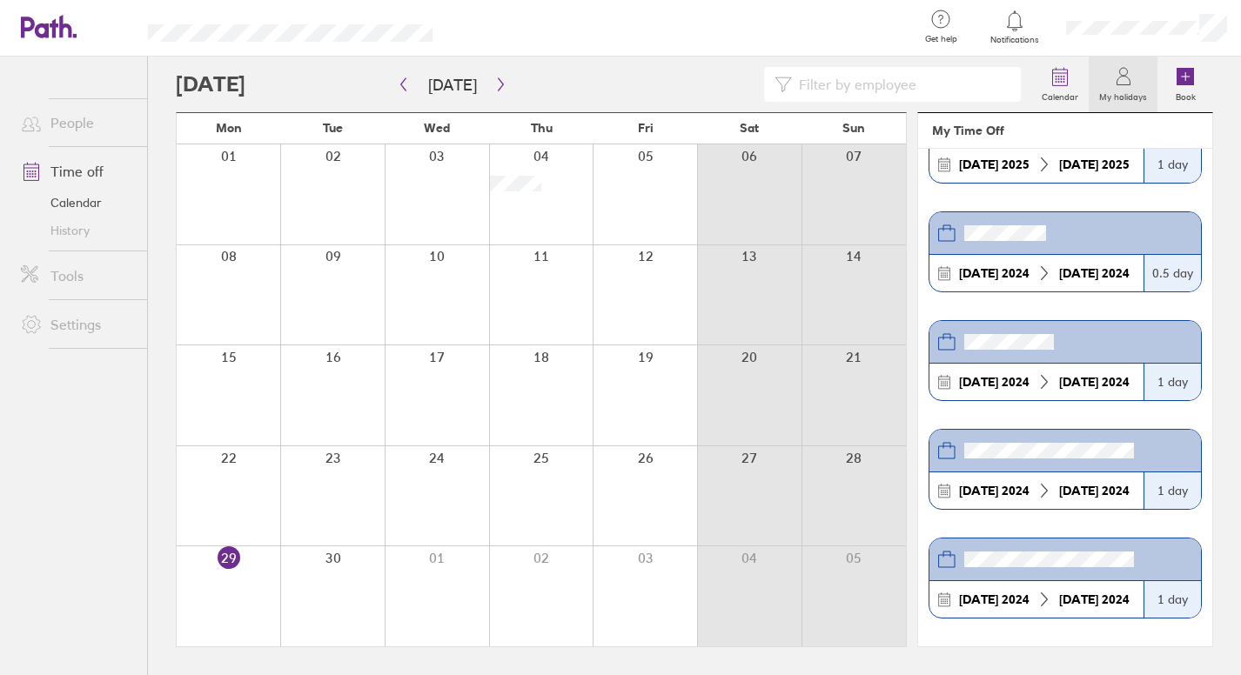
scroll to position [895, 0]
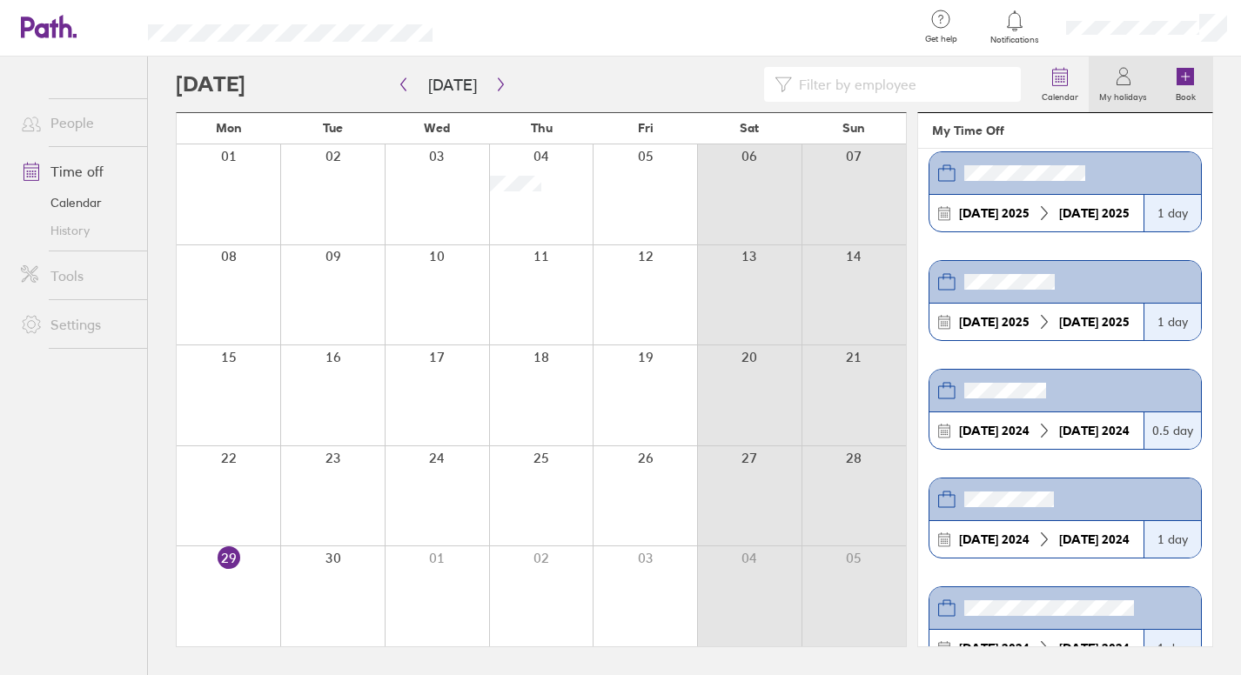
click at [1185, 78] on icon at bounding box center [1185, 77] width 0 height 8
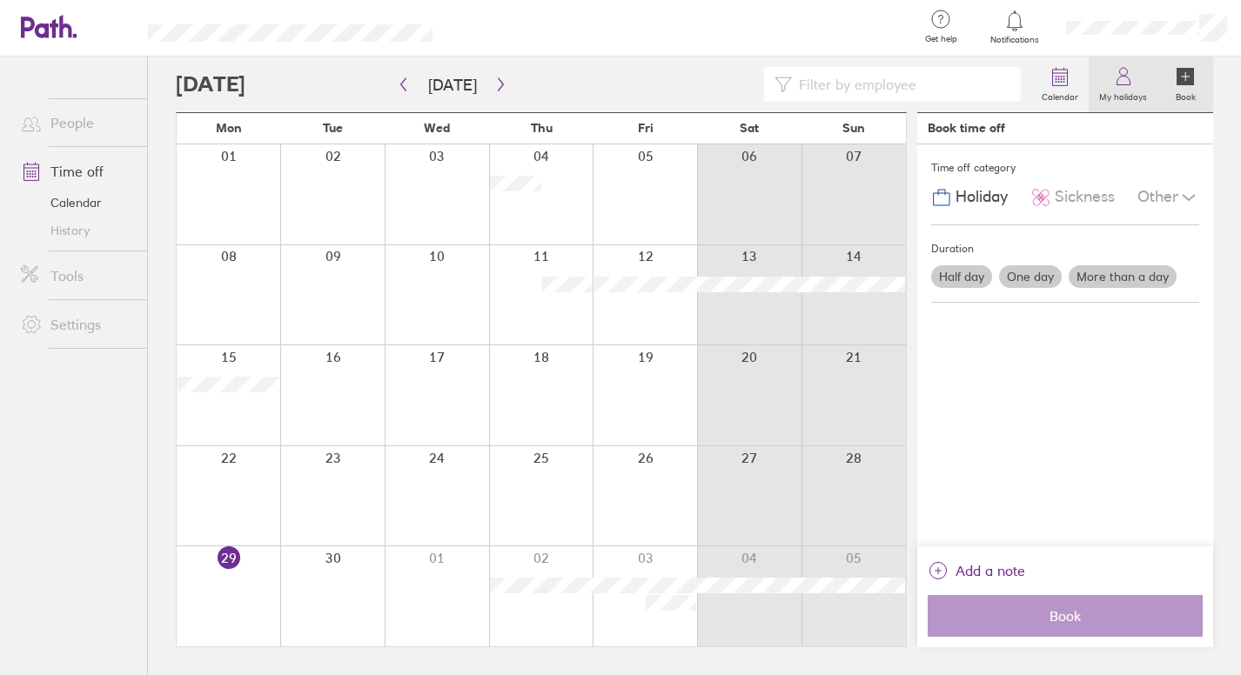
click at [1122, 81] on icon at bounding box center [1123, 76] width 21 height 21
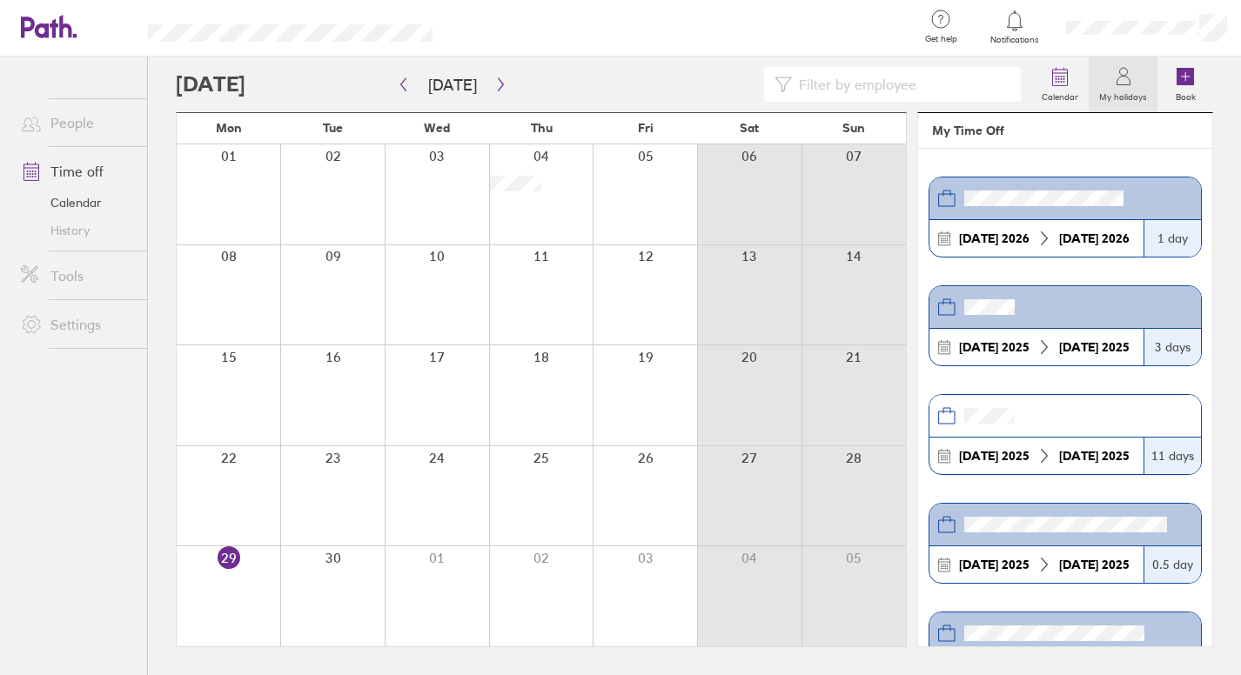
click at [1015, 35] on span "Notifications" at bounding box center [1015, 40] width 57 height 10
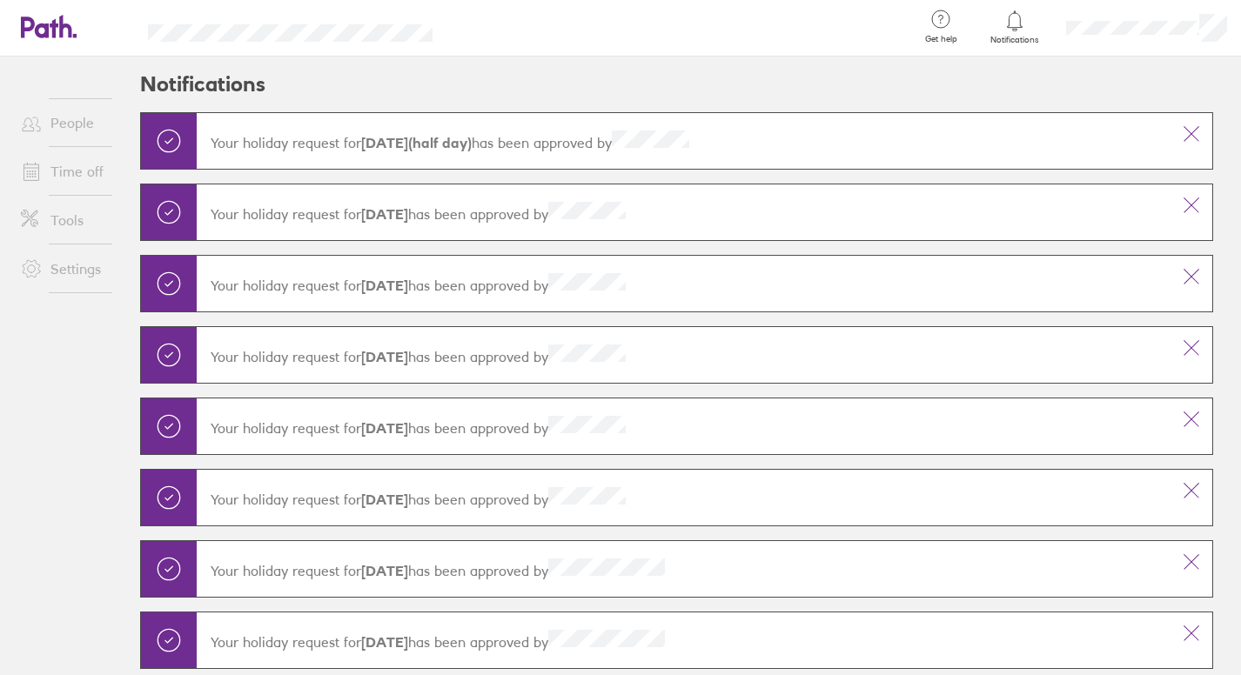
click at [1085, 36] on div at bounding box center [1146, 28] width 189 height 56
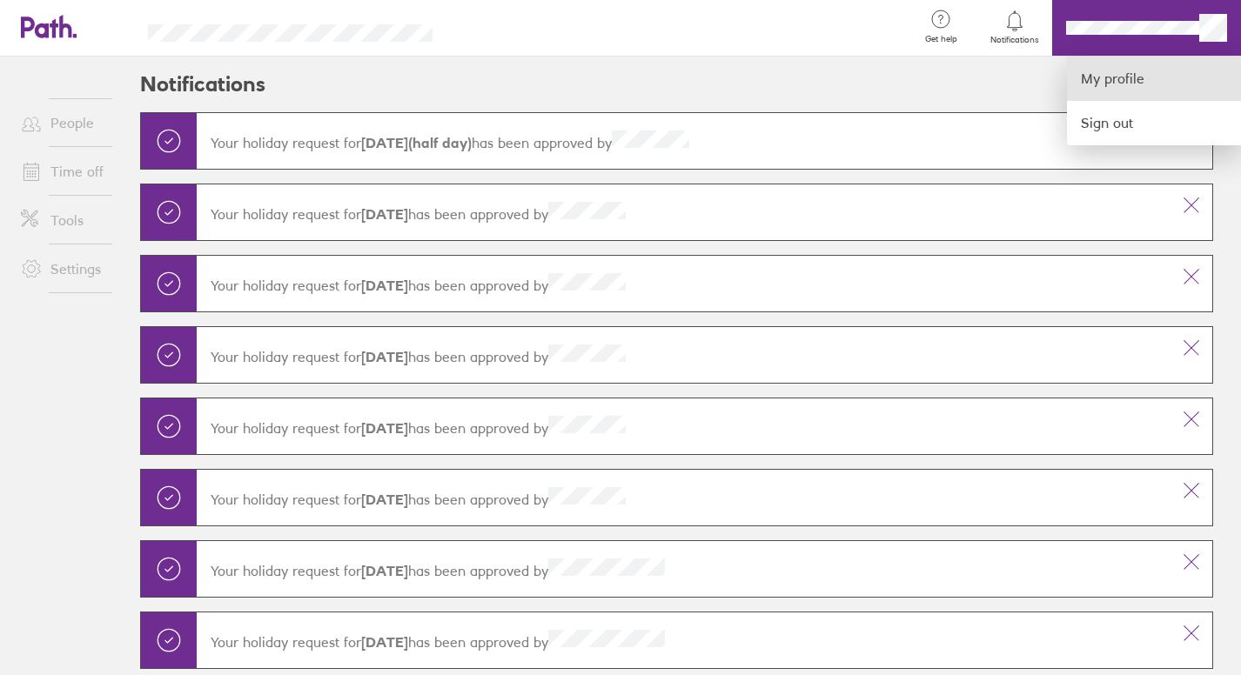
click at [1109, 75] on link "My profile" at bounding box center [1154, 79] width 174 height 44
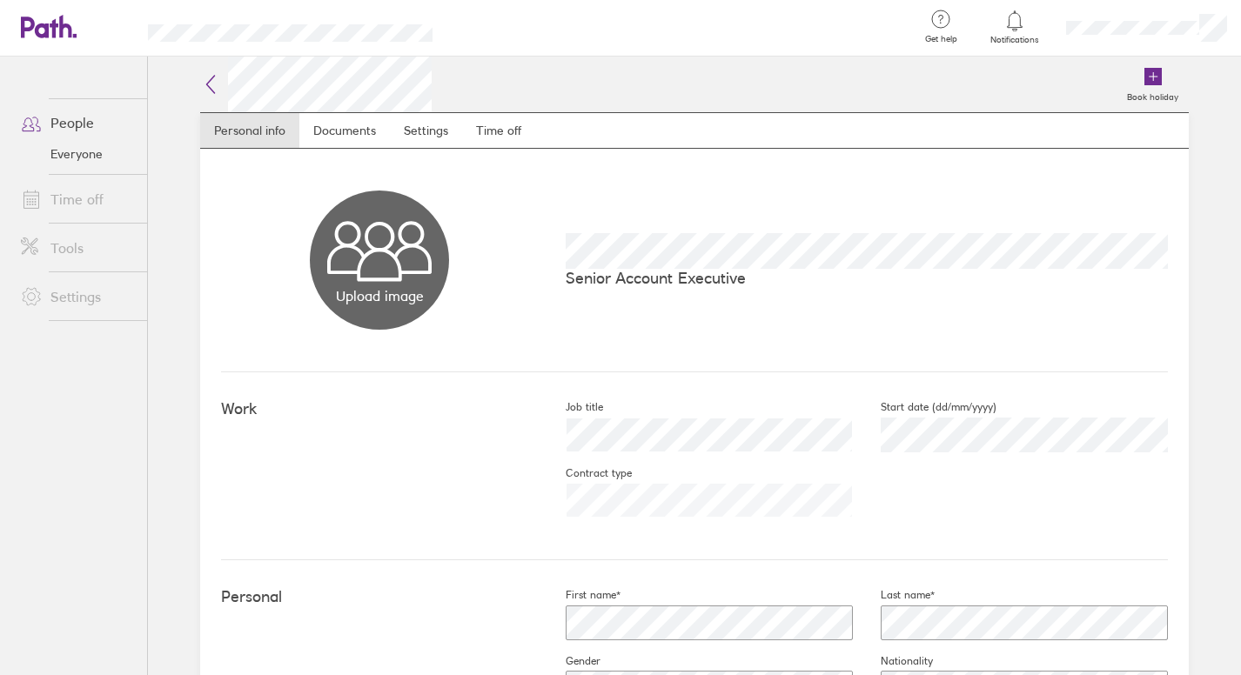
click at [971, 429] on div "[DATE]" at bounding box center [1010, 435] width 315 height 42
drag, startPoint x: 537, startPoint y: 443, endPoint x: 554, endPoint y: 442, distance: 17.4
click at [546, 443] on div at bounding box center [695, 435] width 315 height 42
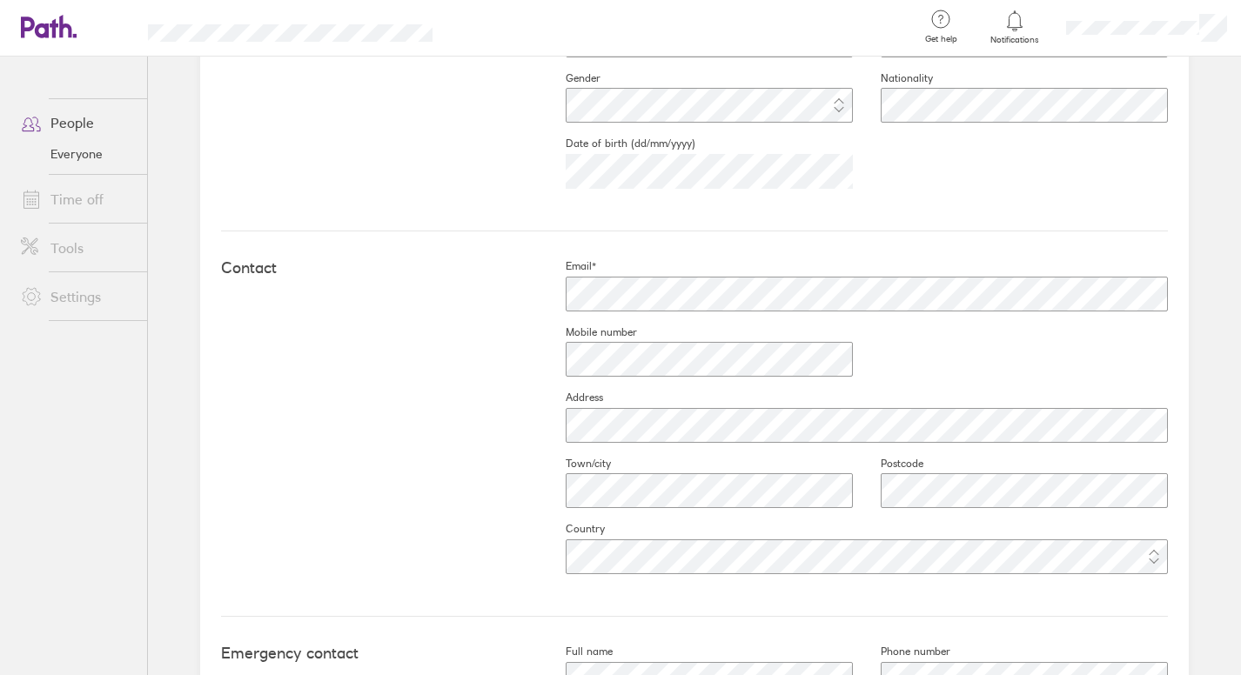
scroll to position [217, 0]
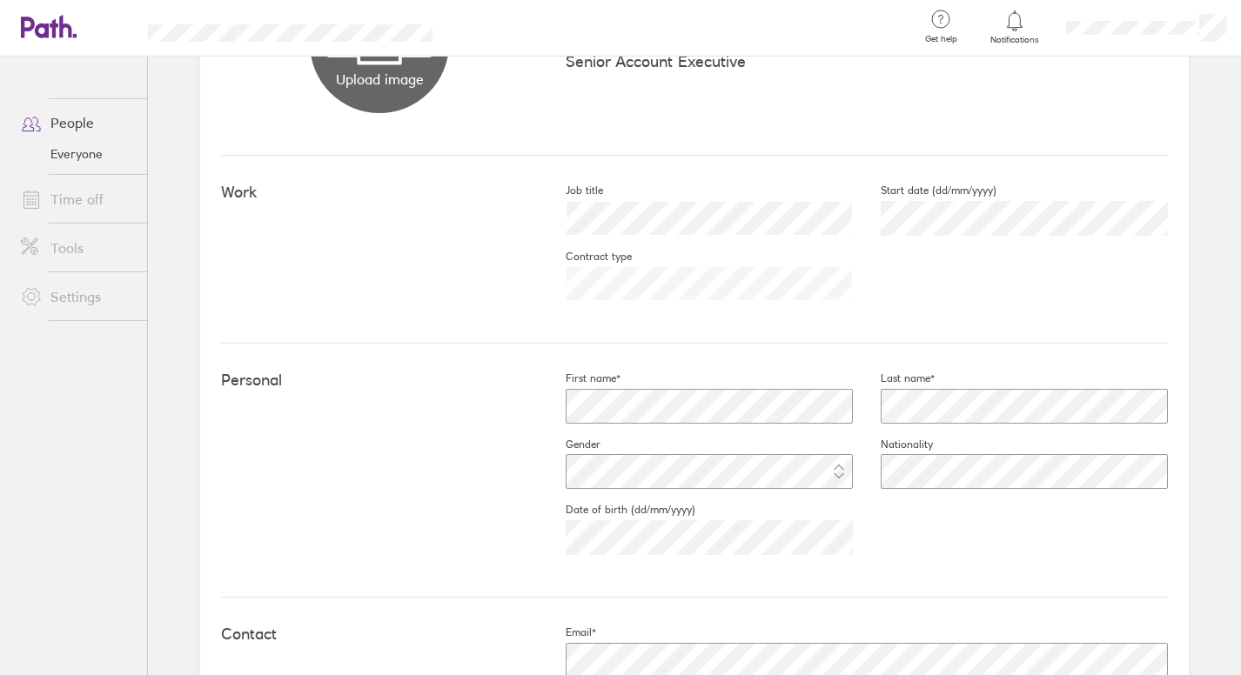
click at [96, 209] on link "Time off" at bounding box center [77, 199] width 140 height 35
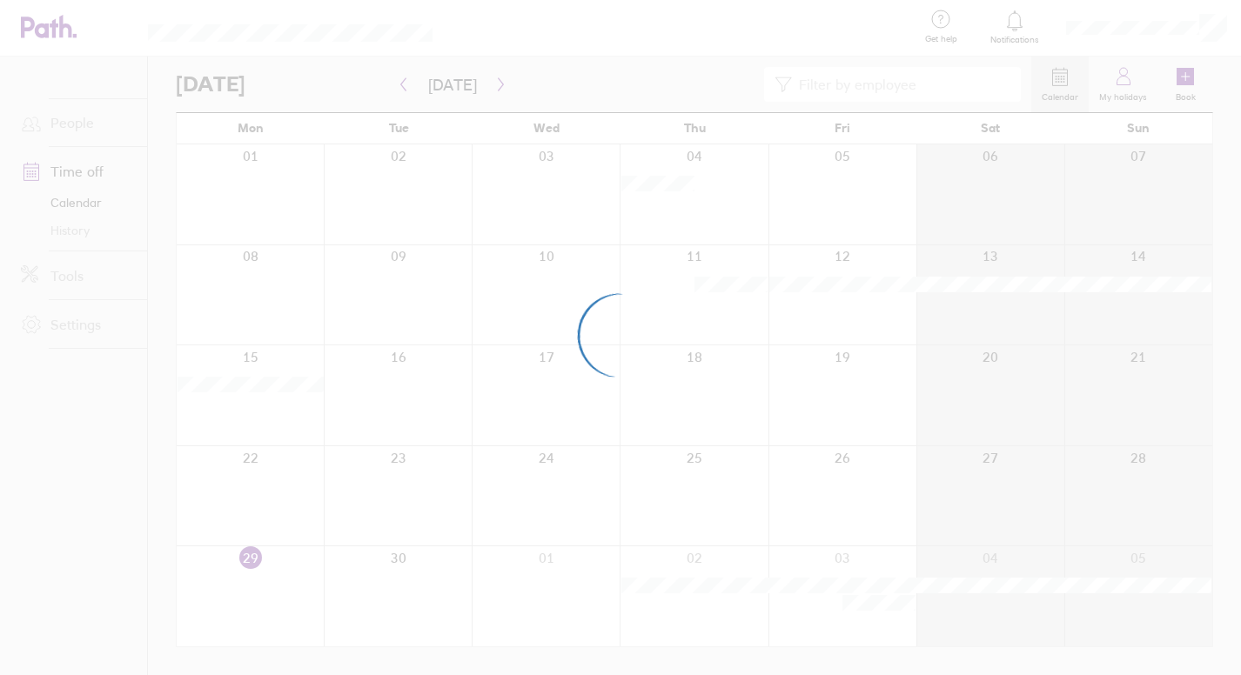
click at [120, 200] on div at bounding box center [620, 337] width 1241 height 675
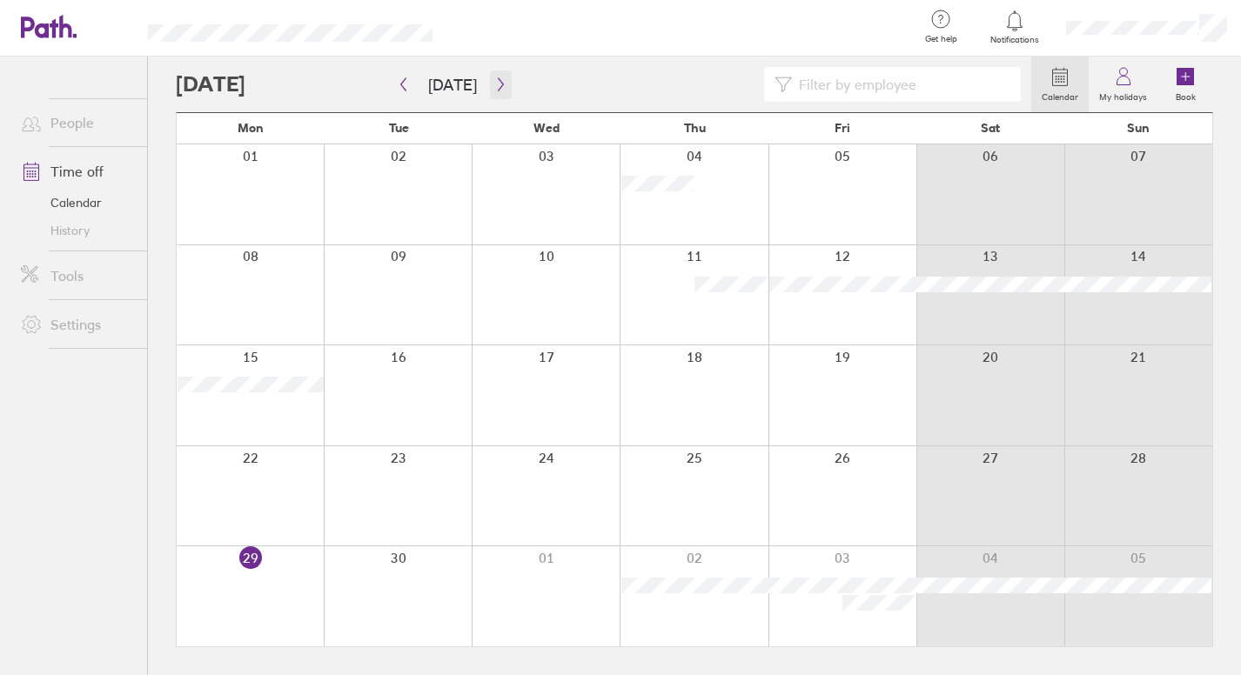
click at [490, 91] on button "button" at bounding box center [501, 84] width 22 height 29
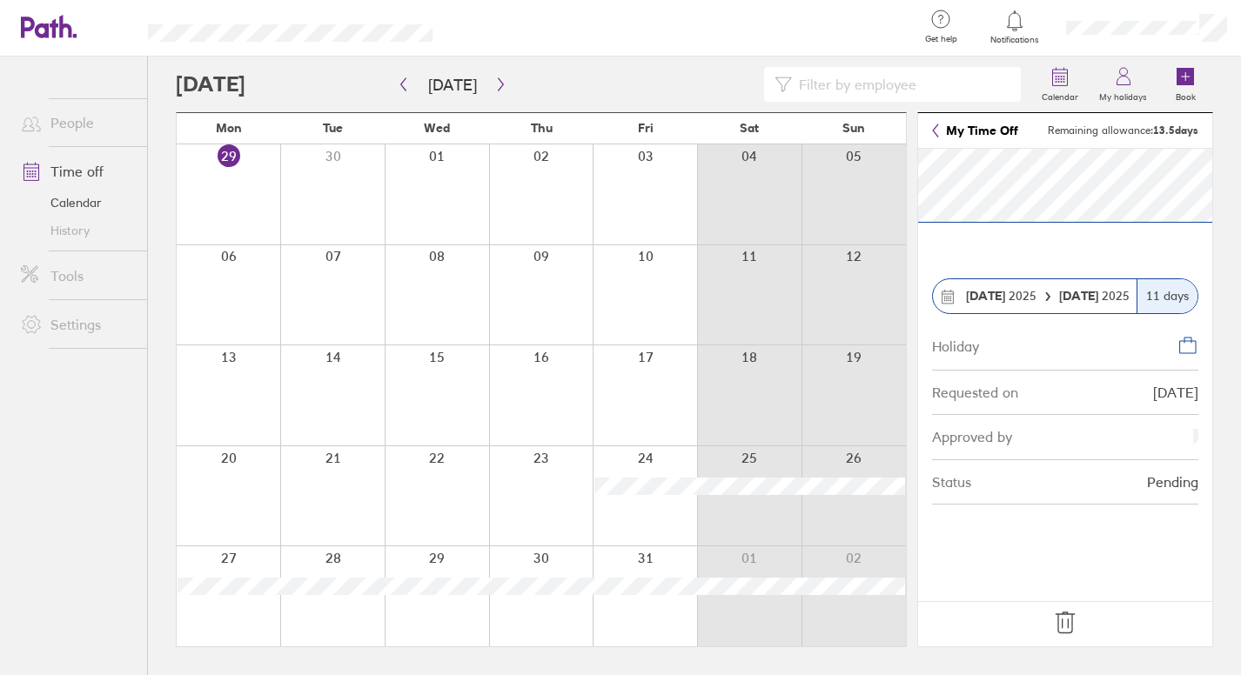
drag, startPoint x: 1090, startPoint y: 133, endPoint x: 1205, endPoint y: 133, distance: 114.9
click at [1205, 133] on header "My Time Off Remaining allowance: 13.5 days" at bounding box center [1065, 131] width 294 height 36
drag, startPoint x: 1205, startPoint y: 133, endPoint x: 1020, endPoint y: 133, distance: 185.3
click at [1020, 133] on header "My Time Off Remaining allowance: 13.5 days" at bounding box center [1065, 131] width 294 height 36
